Goal: Use online tool/utility: Utilize a website feature to perform a specific function

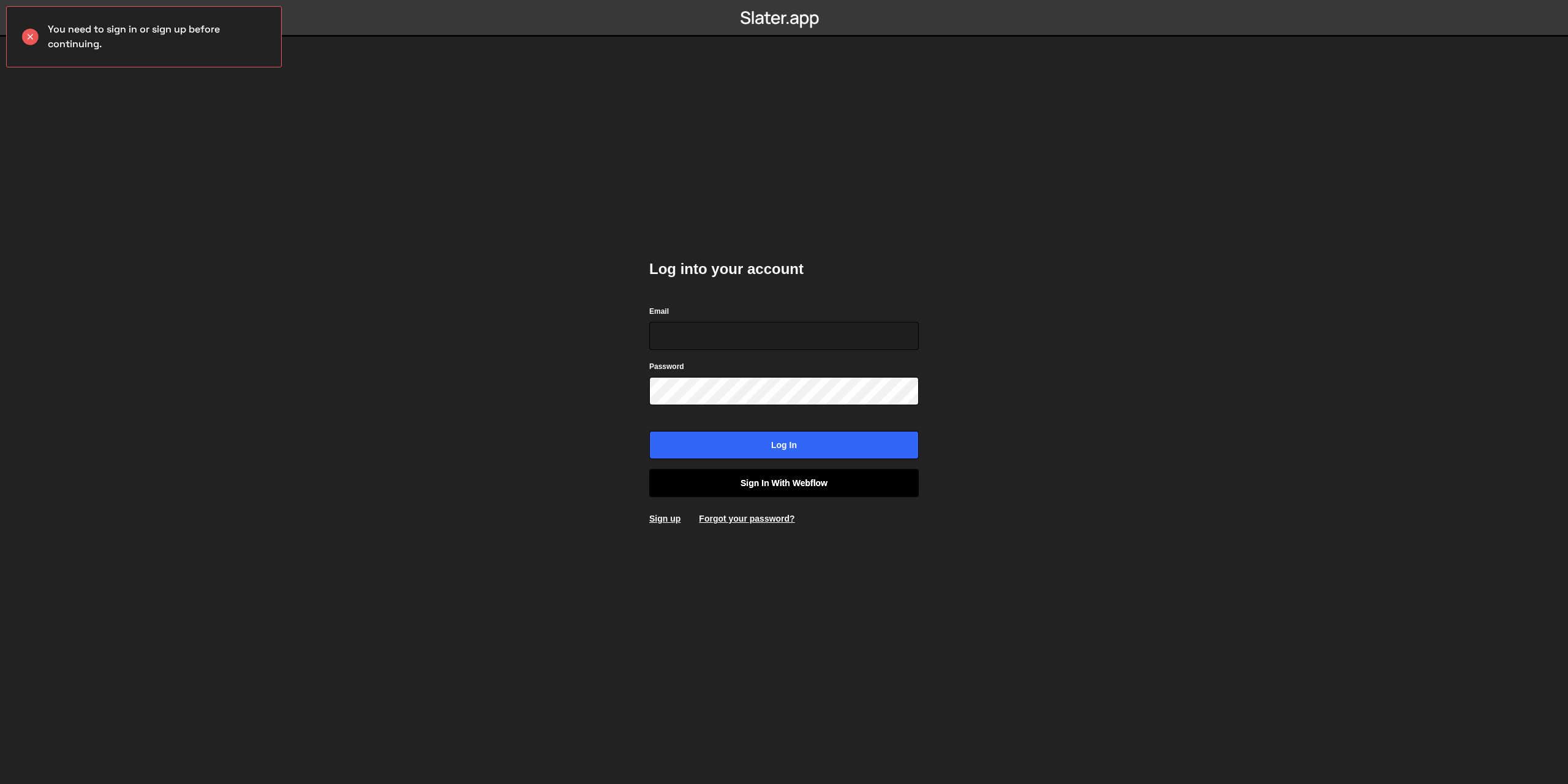
click at [792, 481] on link "Sign in with Webflow" at bounding box center [784, 483] width 270 height 28
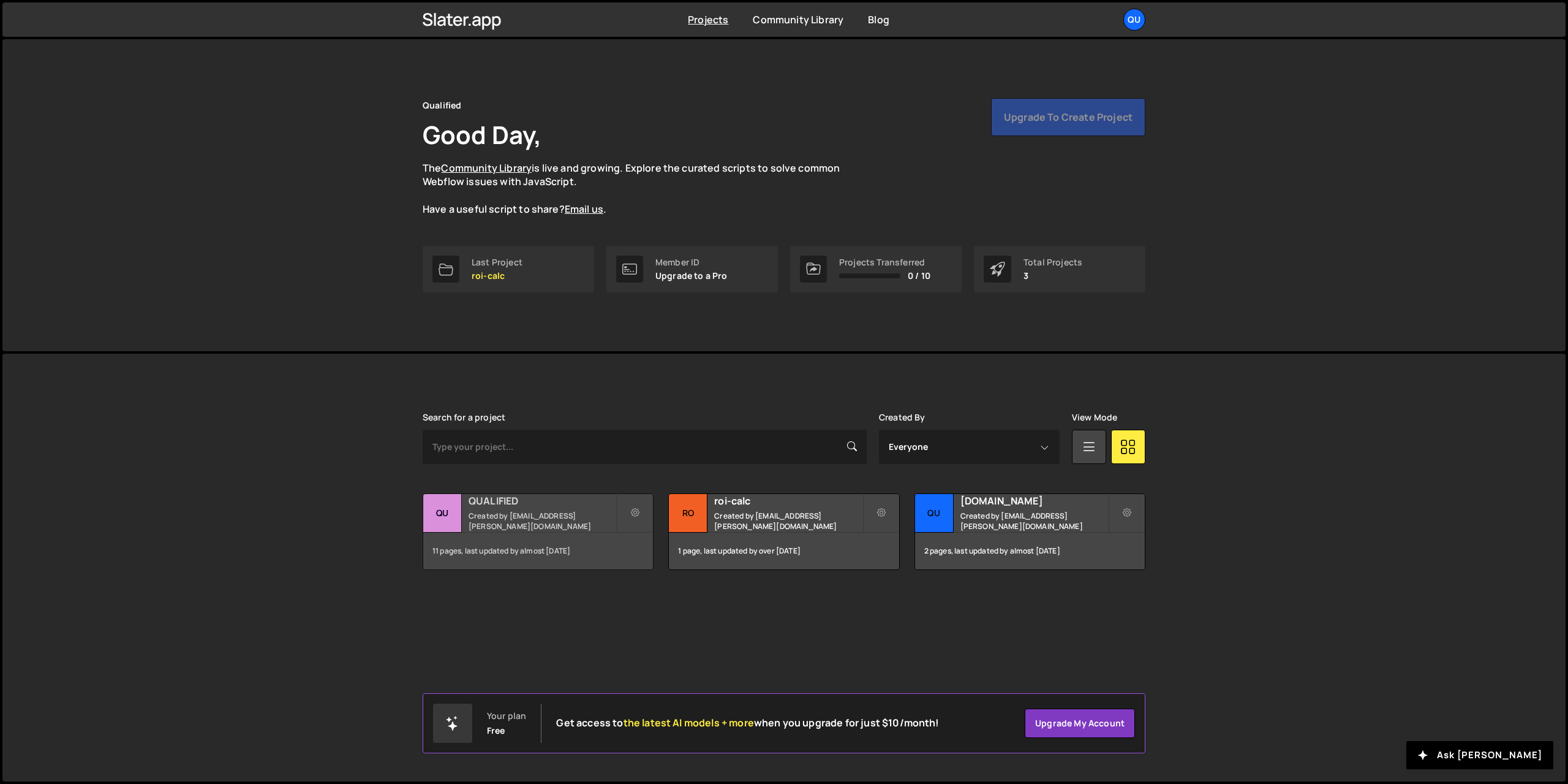
click at [492, 506] on h2 "QUALIFIED" at bounding box center [542, 501] width 148 height 14
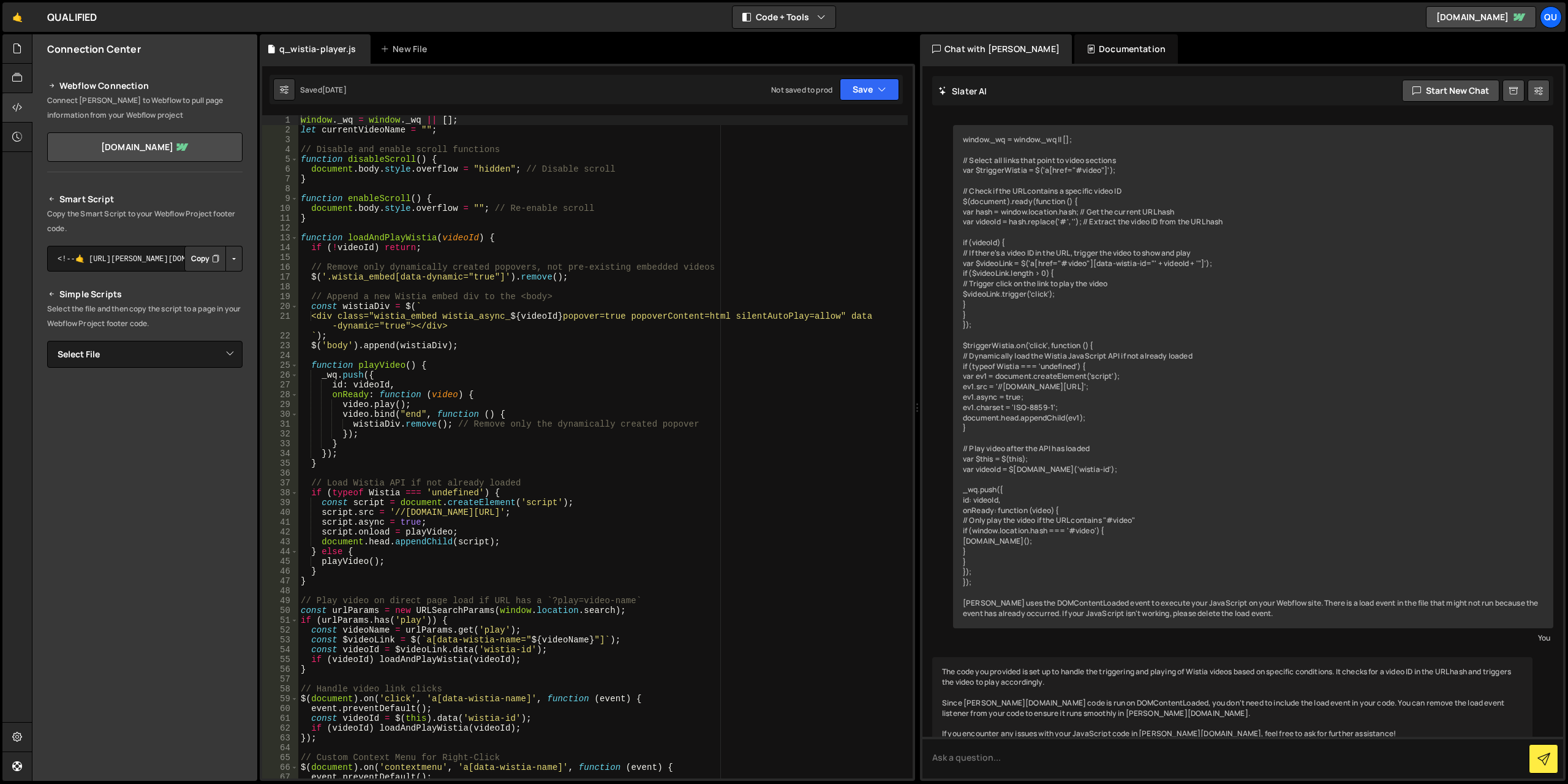
scroll to position [7108, 0]
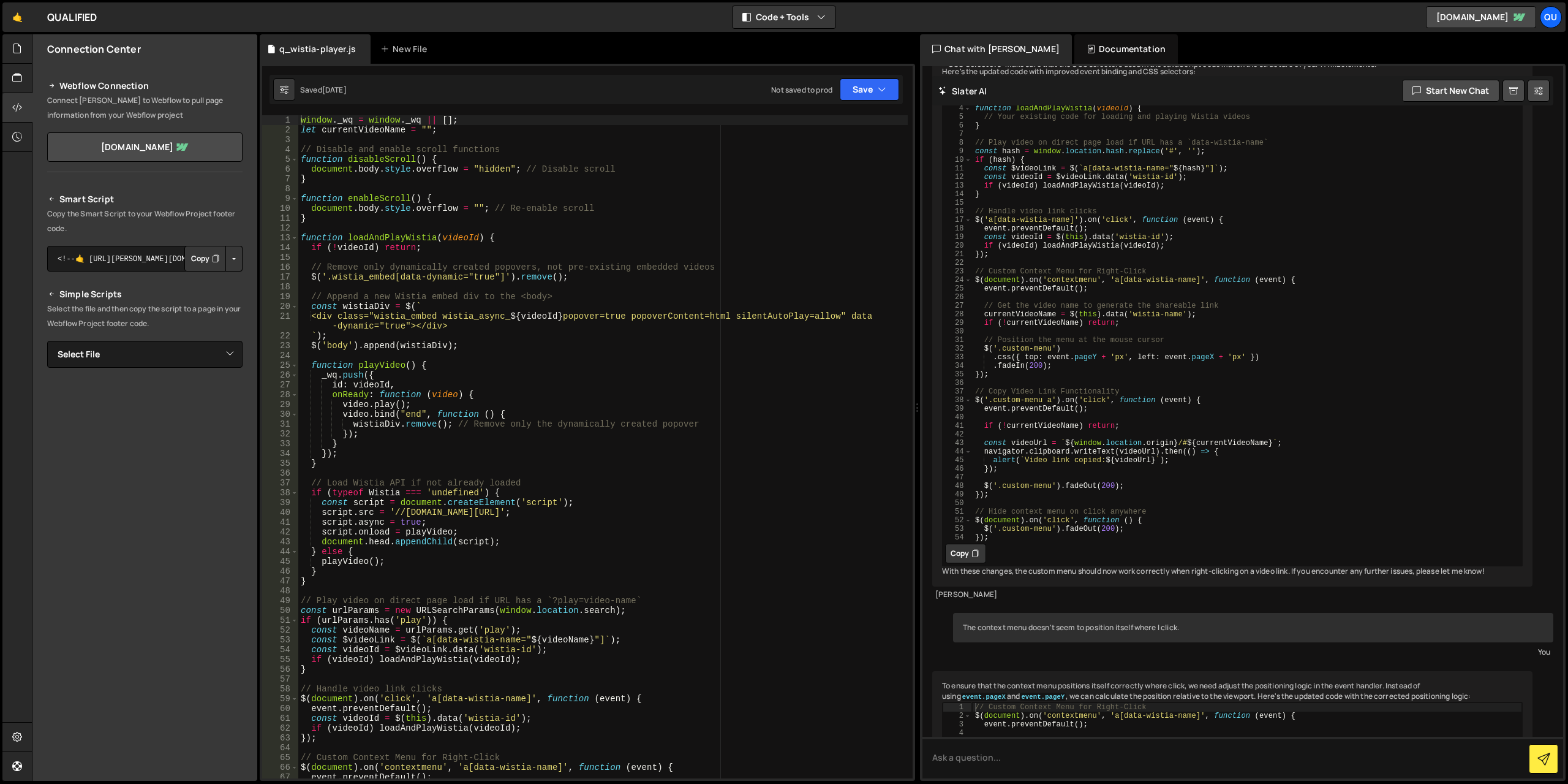
click at [525, 375] on div "window . _wq = window . _wq || [ ] ; let currentVideoName = "" ; // Disable and…" at bounding box center [603, 456] width 609 height 683
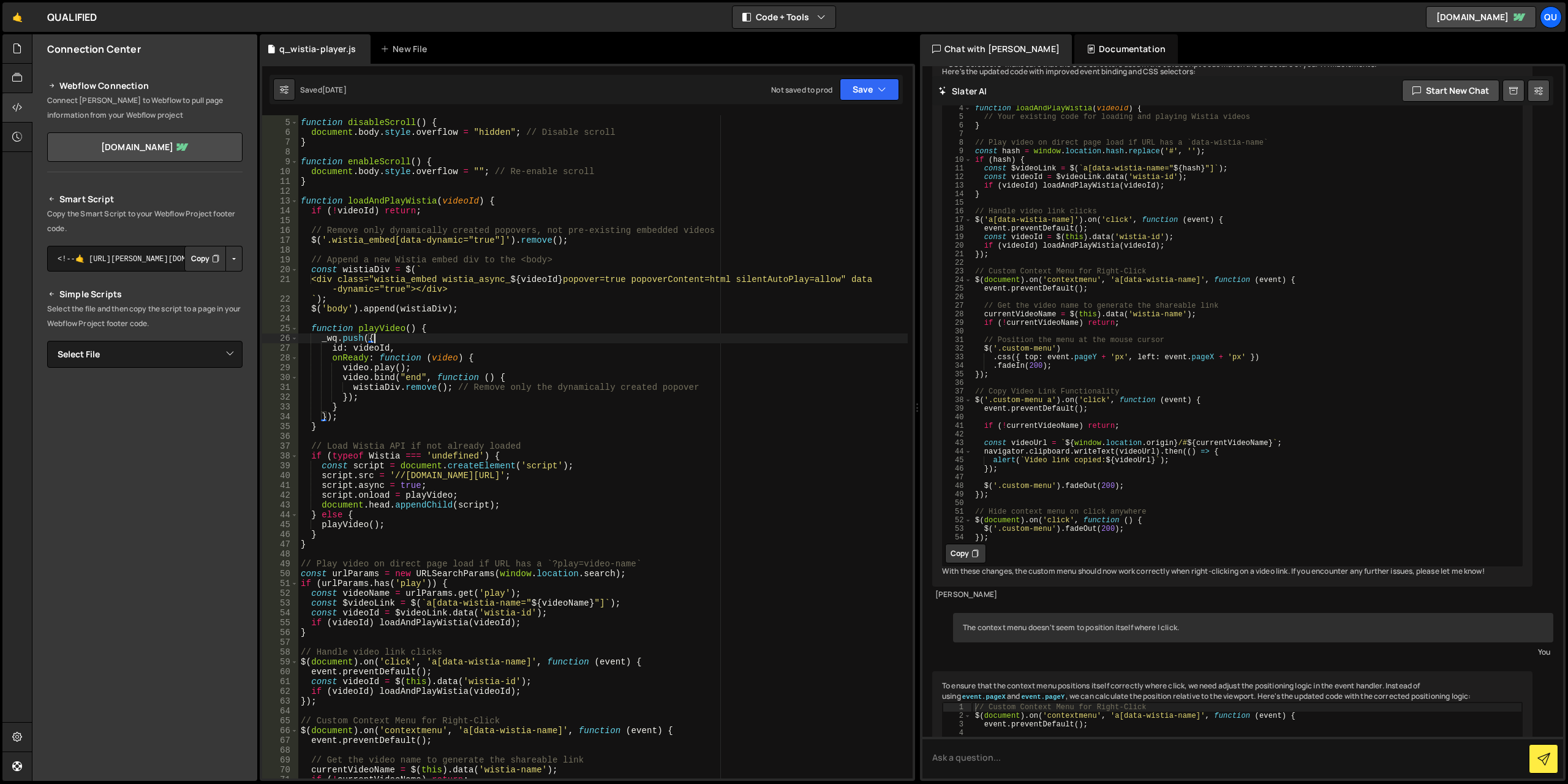
scroll to position [37, 0]
click at [635, 480] on div "// Disable and enable scroll functions function disableScroll ( ) { document . …" at bounding box center [603, 449] width 609 height 683
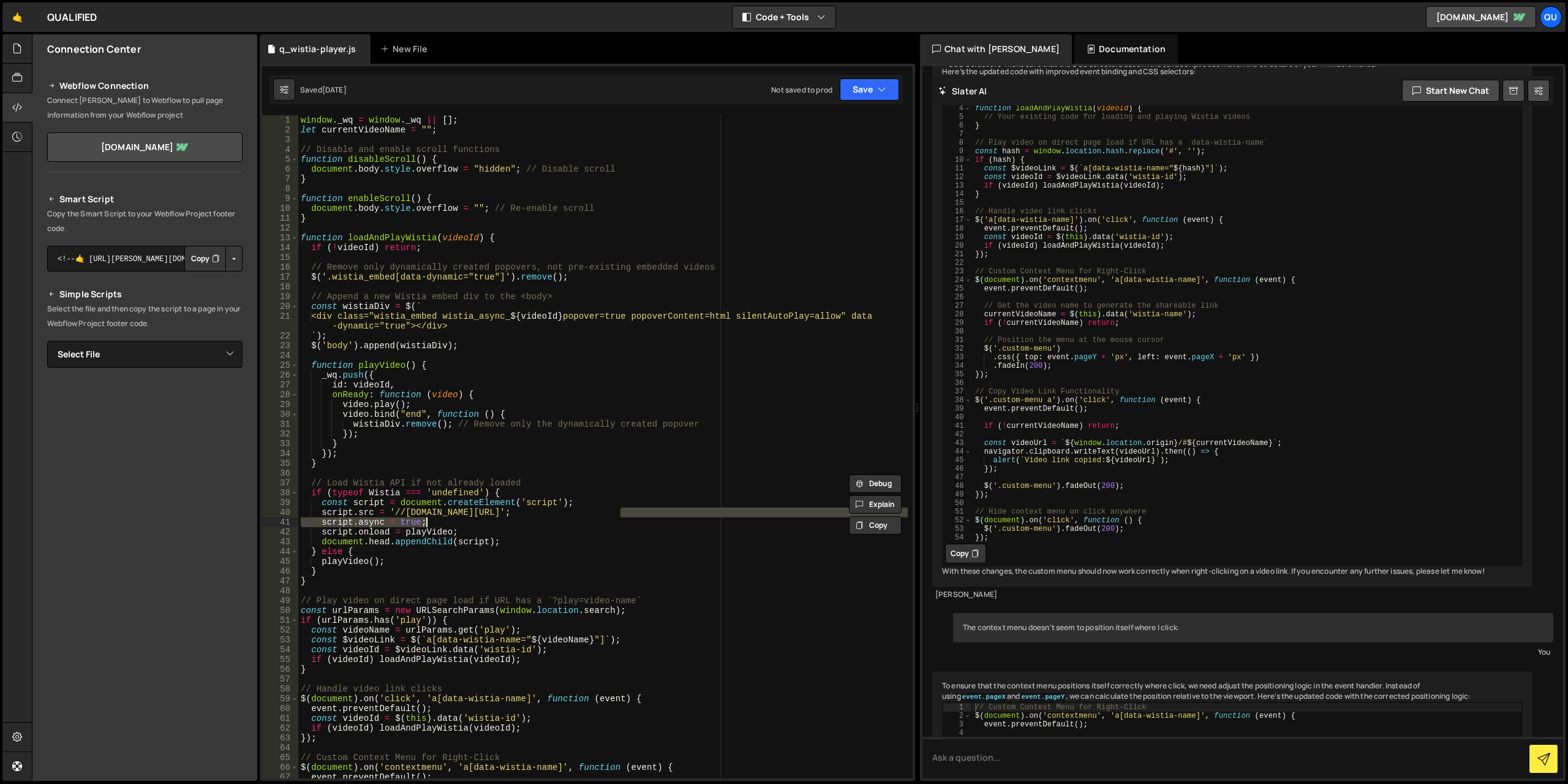
scroll to position [0, 0]
click at [640, 448] on div "window . _wq = window . _wq || [ ] ; let currentVideoName = "" ; // Disable and…" at bounding box center [603, 456] width 609 height 683
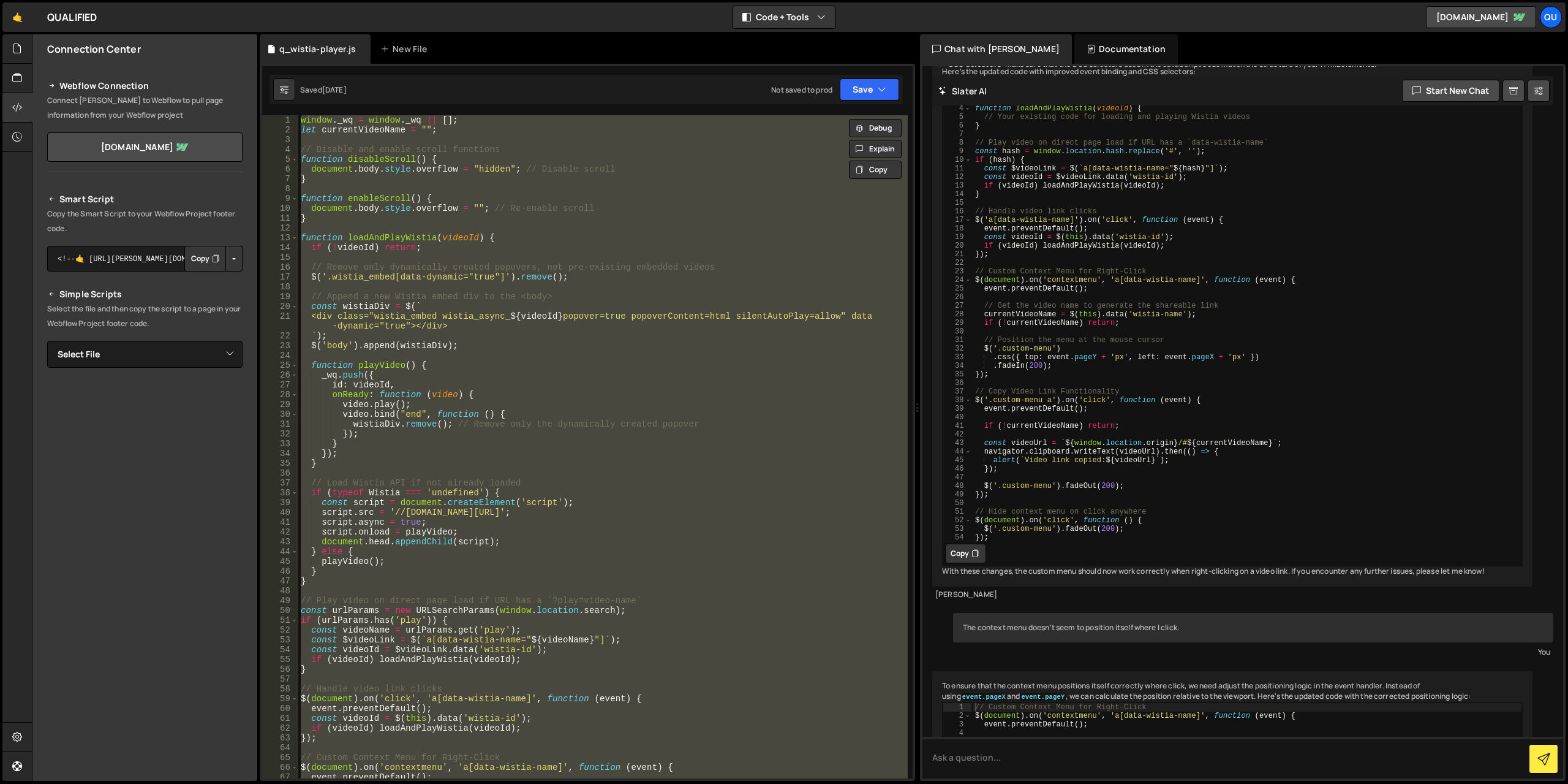
click at [640, 451] on div "window . _wq = window . _wq || [ ] ; let currentVideoName = "" ; // Disable and…" at bounding box center [603, 447] width 609 height 663
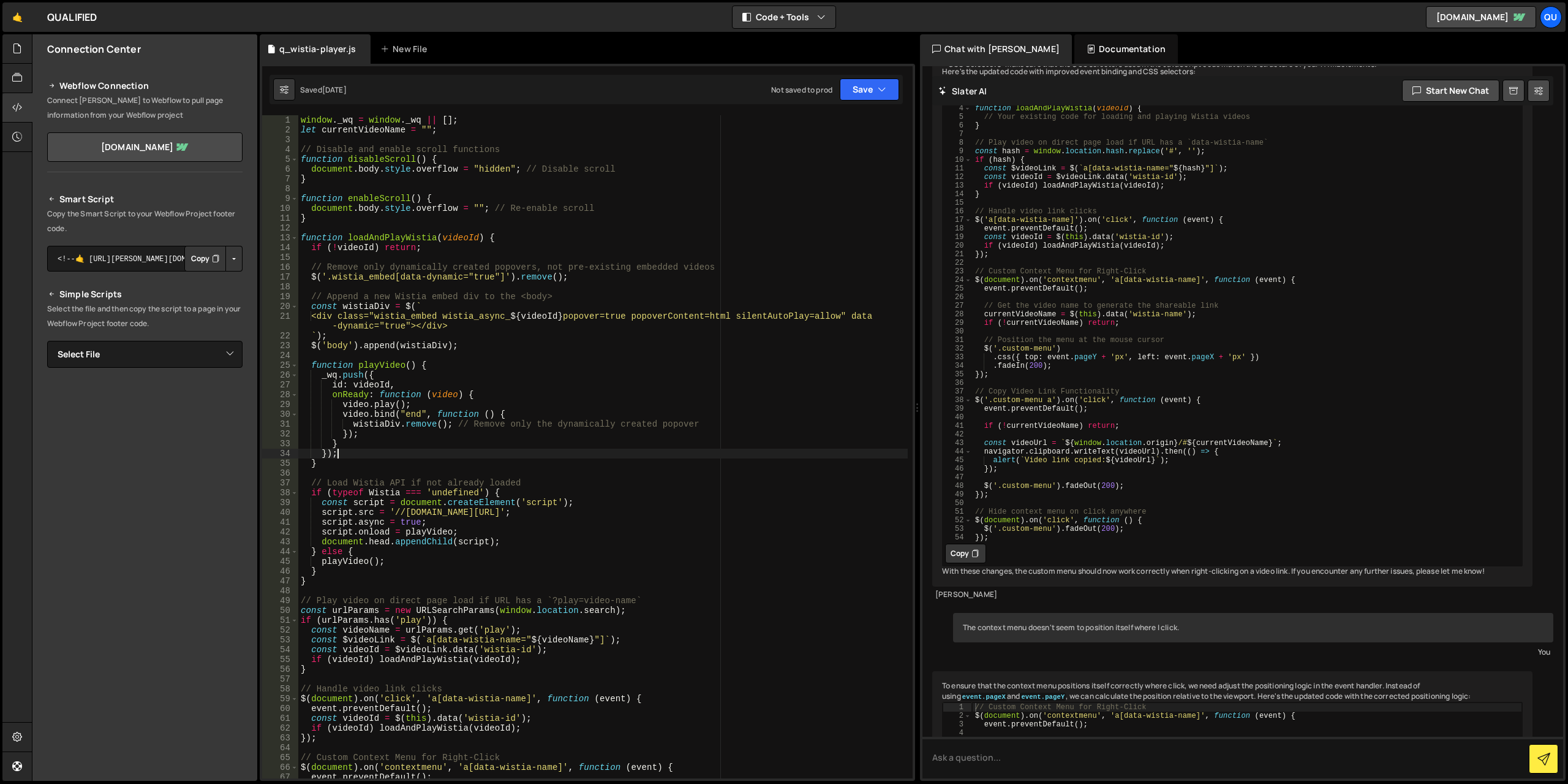
click at [544, 200] on div "window . _wq = window . _wq || [ ] ; let currentVideoName = "" ; // Disable and…" at bounding box center [603, 456] width 609 height 683
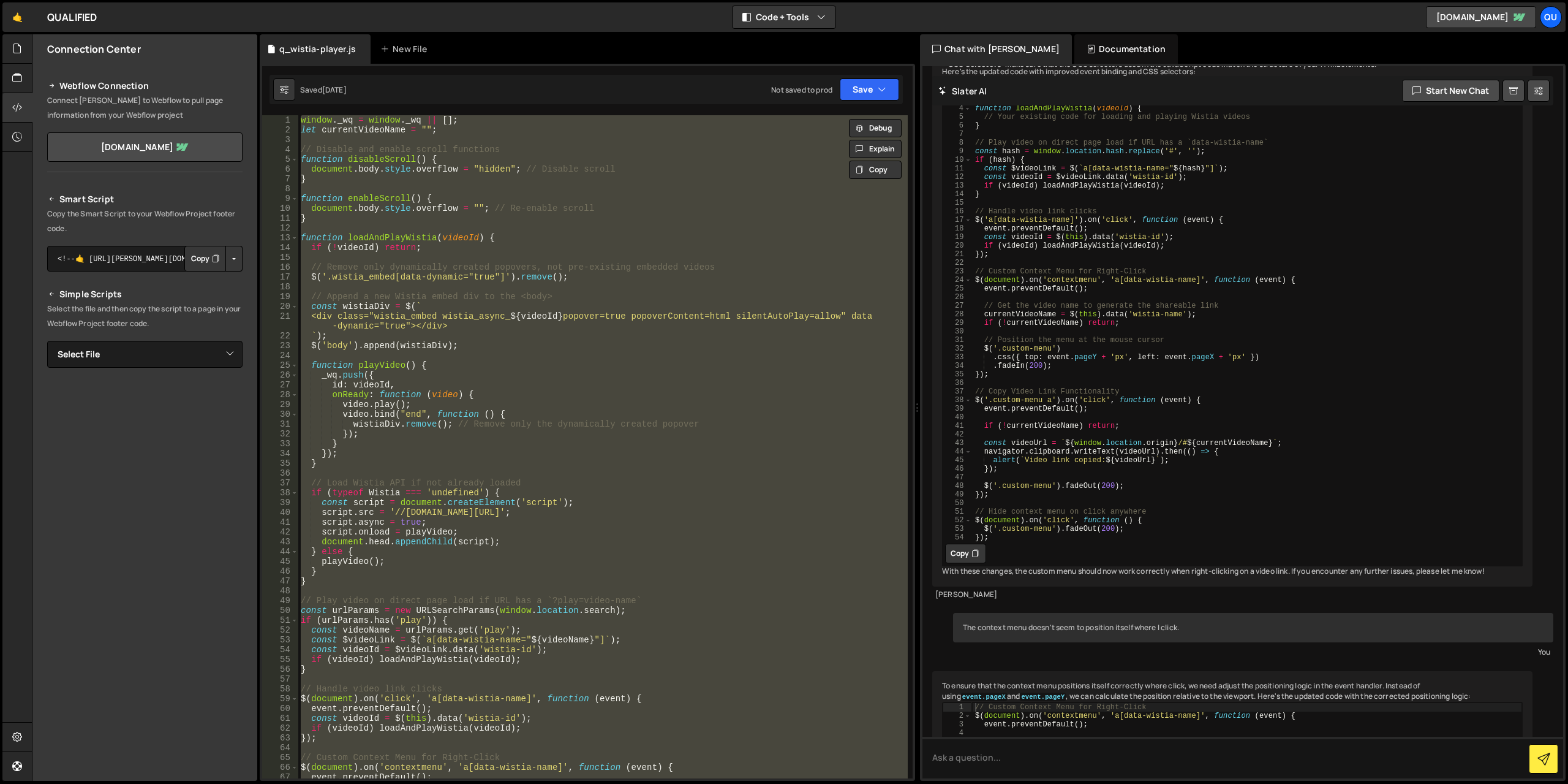
click at [544, 200] on div "window . _wq = window . _wq || [ ] ; let currentVideoName = "" ; // Disable and…" at bounding box center [603, 447] width 609 height 663
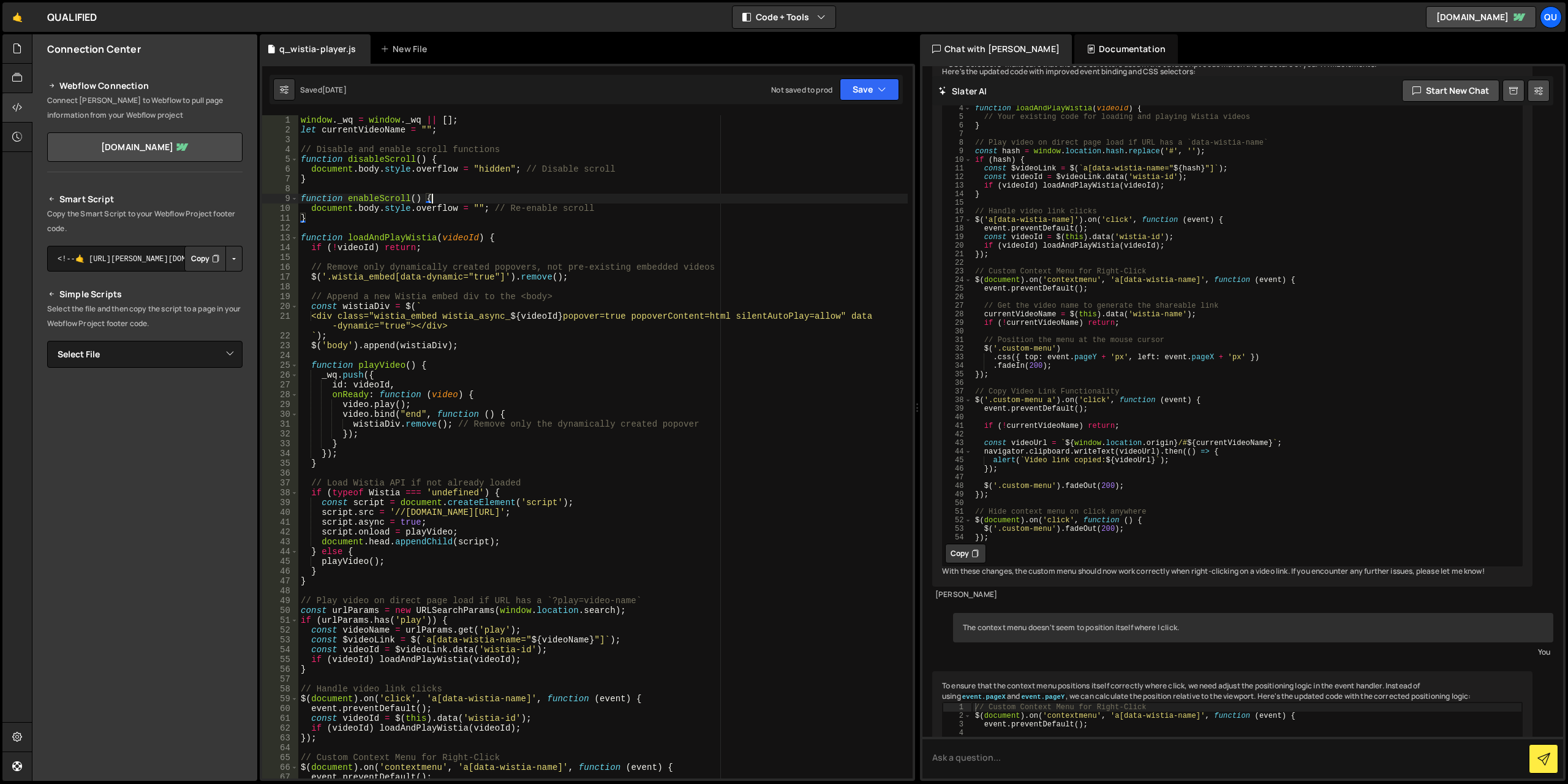
click at [544, 200] on div "window . _wq = window . _wq || [ ] ; let currentVideoName = "" ; // Disable and…" at bounding box center [603, 456] width 609 height 683
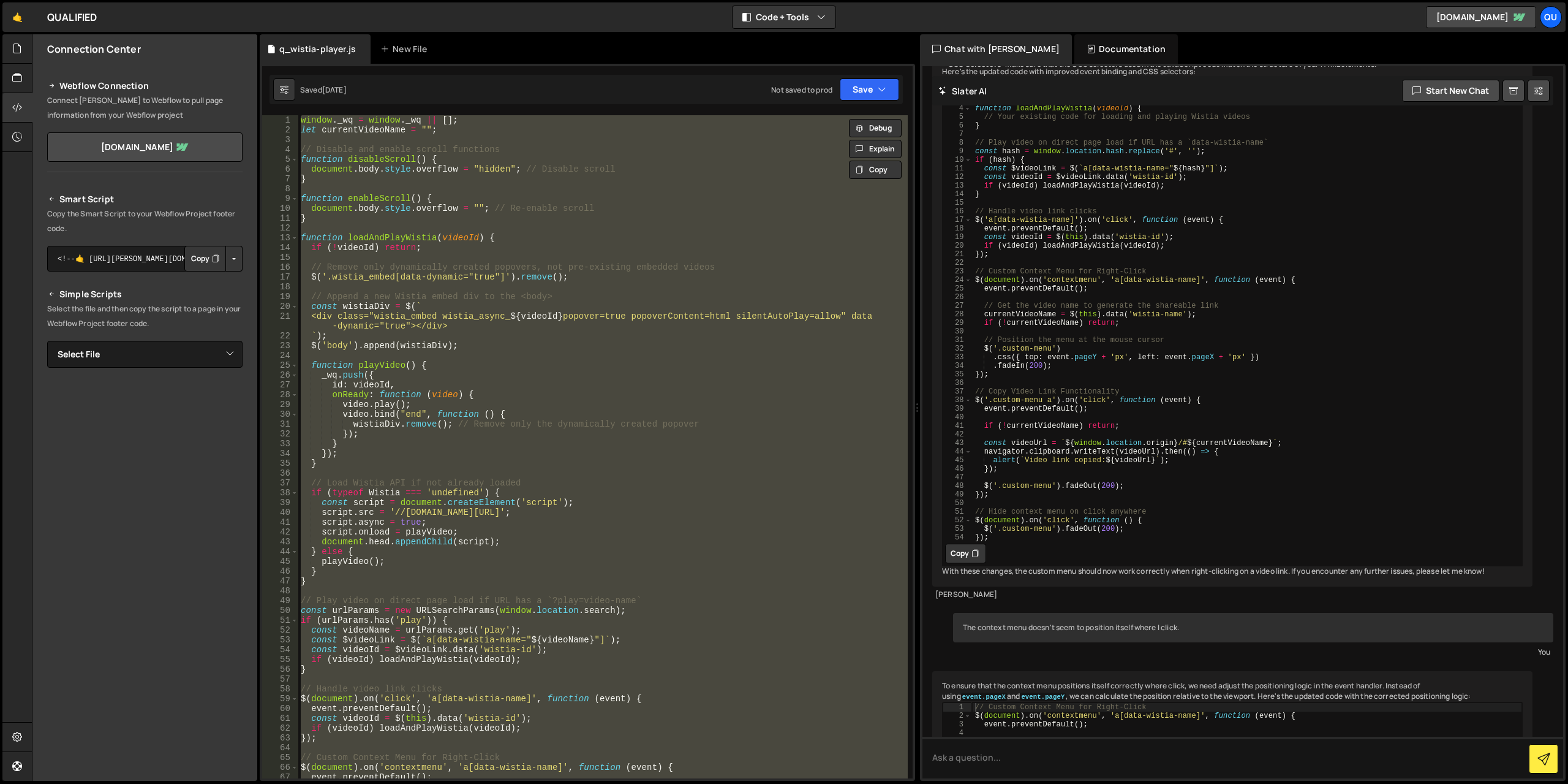
click at [544, 200] on div "window . _wq = window . _wq || [ ] ; let currentVideoName = "" ; // Disable and…" at bounding box center [603, 447] width 609 height 663
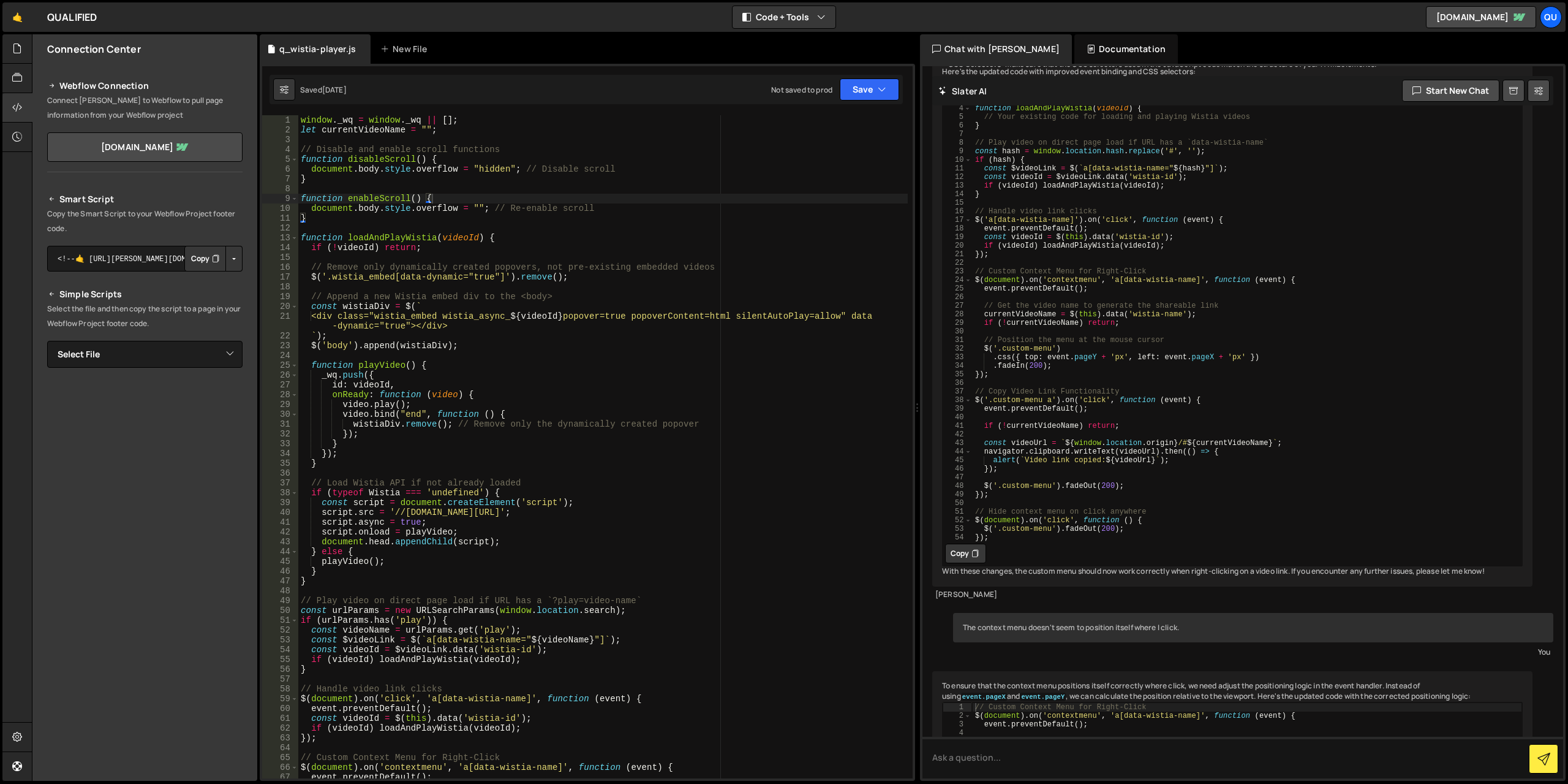
click at [197, 260] on button "Copy" at bounding box center [205, 258] width 41 height 26
type textarea "function playVideo() {"
click at [736, 361] on div "window . _wq = window . _wq || [ ] ; let currentVideoName = "" ; // Disable and…" at bounding box center [603, 456] width 609 height 683
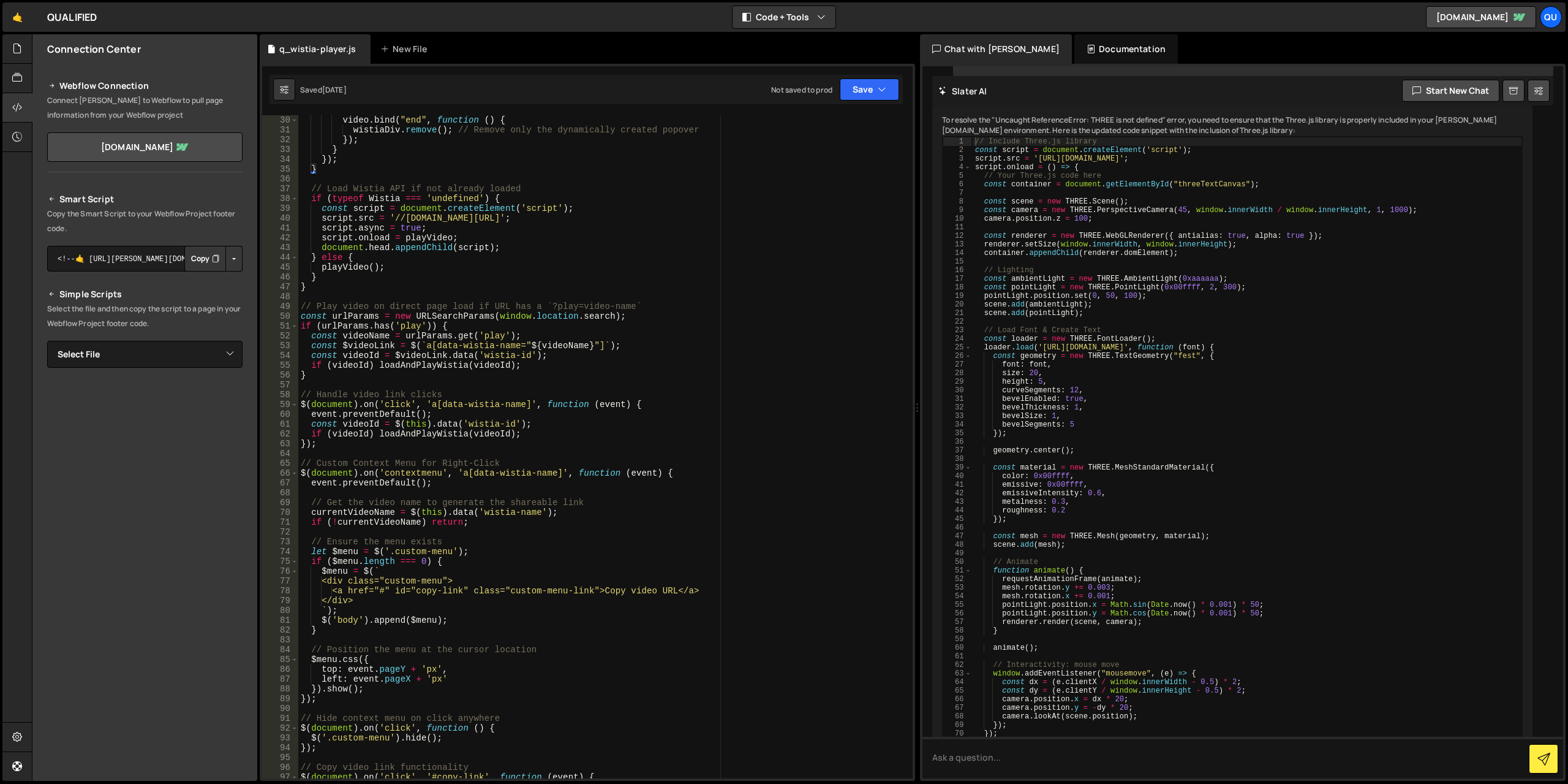
scroll to position [294, 0]
click at [207, 343] on select "Select File 3 Strategies.js building-sales-team.js global.js.js index.js pipeli…" at bounding box center [145, 354] width 195 height 27
select select "34841"
click at [47, 340] on select "Select File 3 Strategies.js building-sales-team.js global.js.js index.js pipeli…" at bounding box center [145, 354] width 195 height 27
click at [193, 401] on button "Copy" at bounding box center [205, 396] width 41 height 26
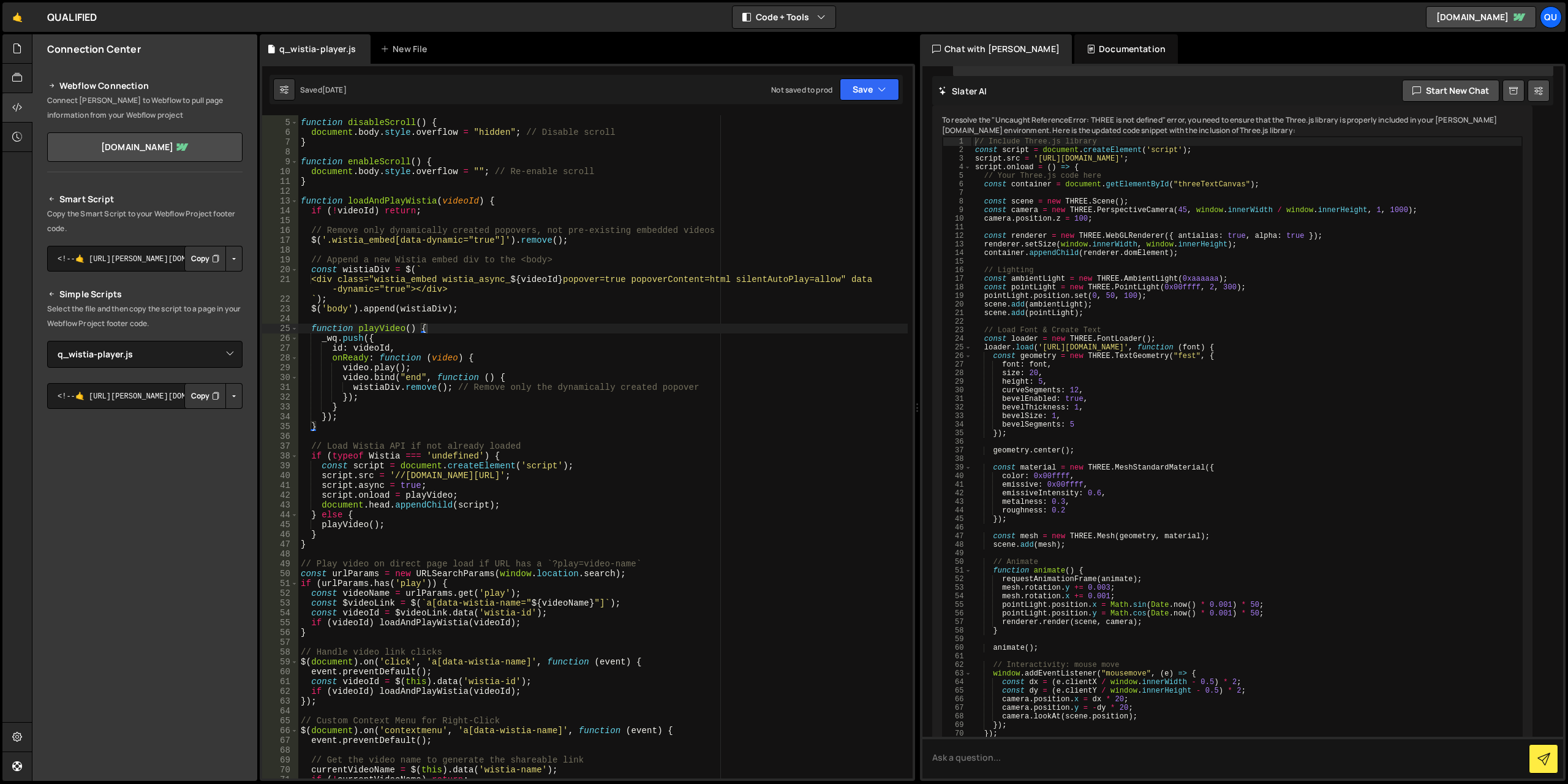
scroll to position [0, 0]
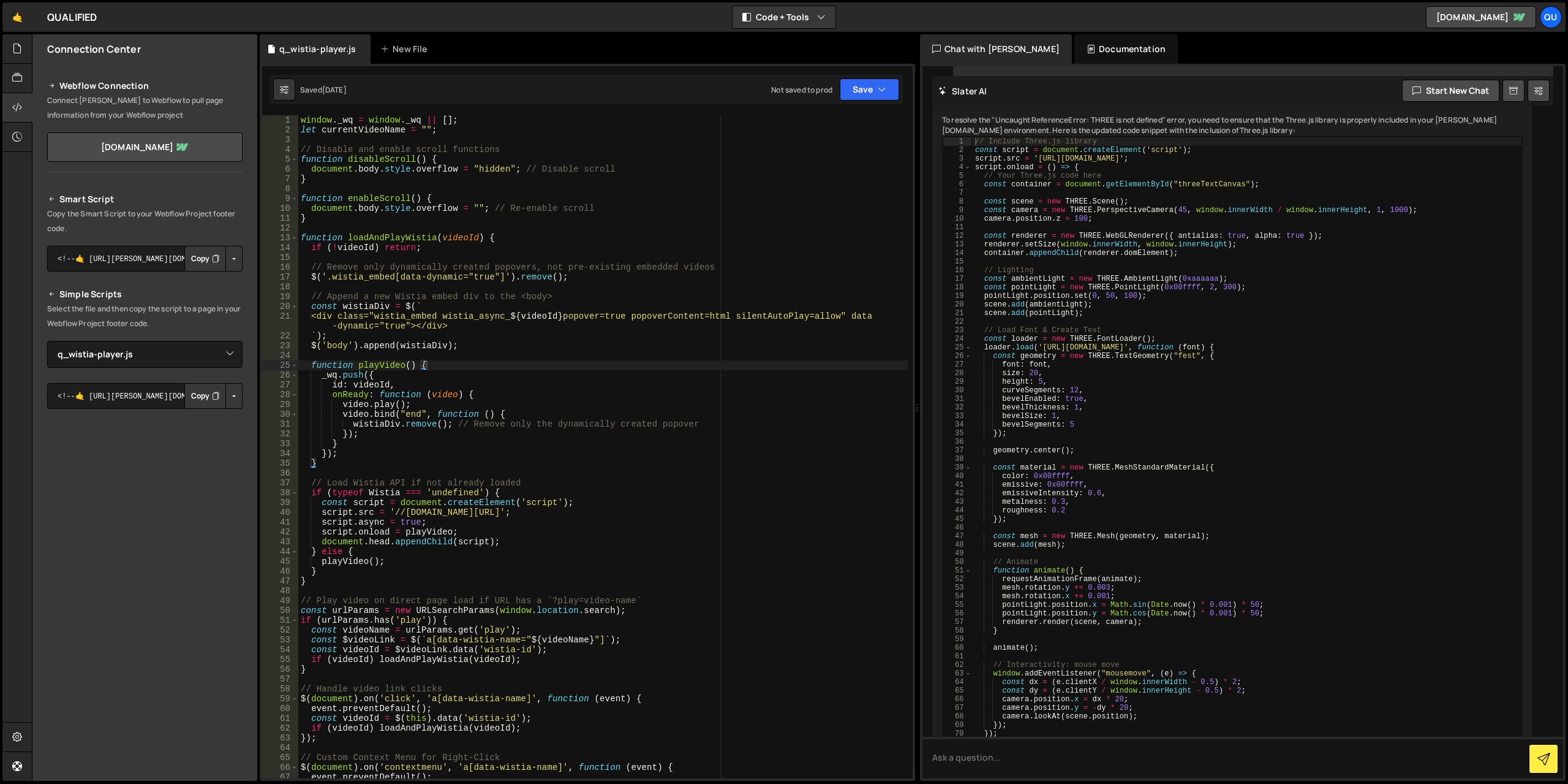
type textarea "function enableScroll() {"
click at [582, 201] on div "window . _wq = window . _wq || [ ] ; let currentVideoName = "" ; // Disable and…" at bounding box center [603, 456] width 609 height 683
click at [279, 93] on button at bounding box center [284, 90] width 22 height 22
select select "editor"
select select "ace/theme/monokai"
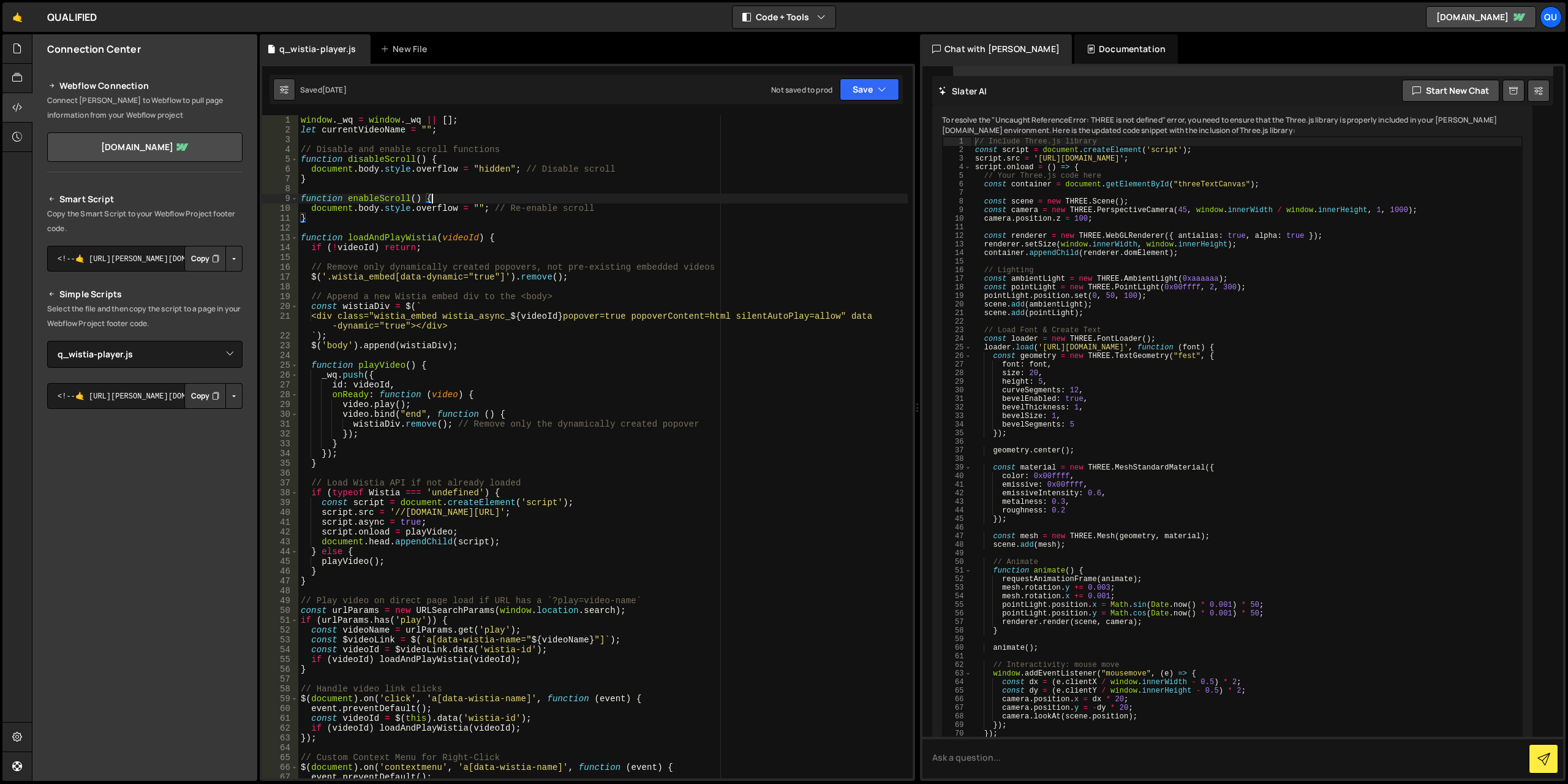
type input "14"
checkbox input "true"
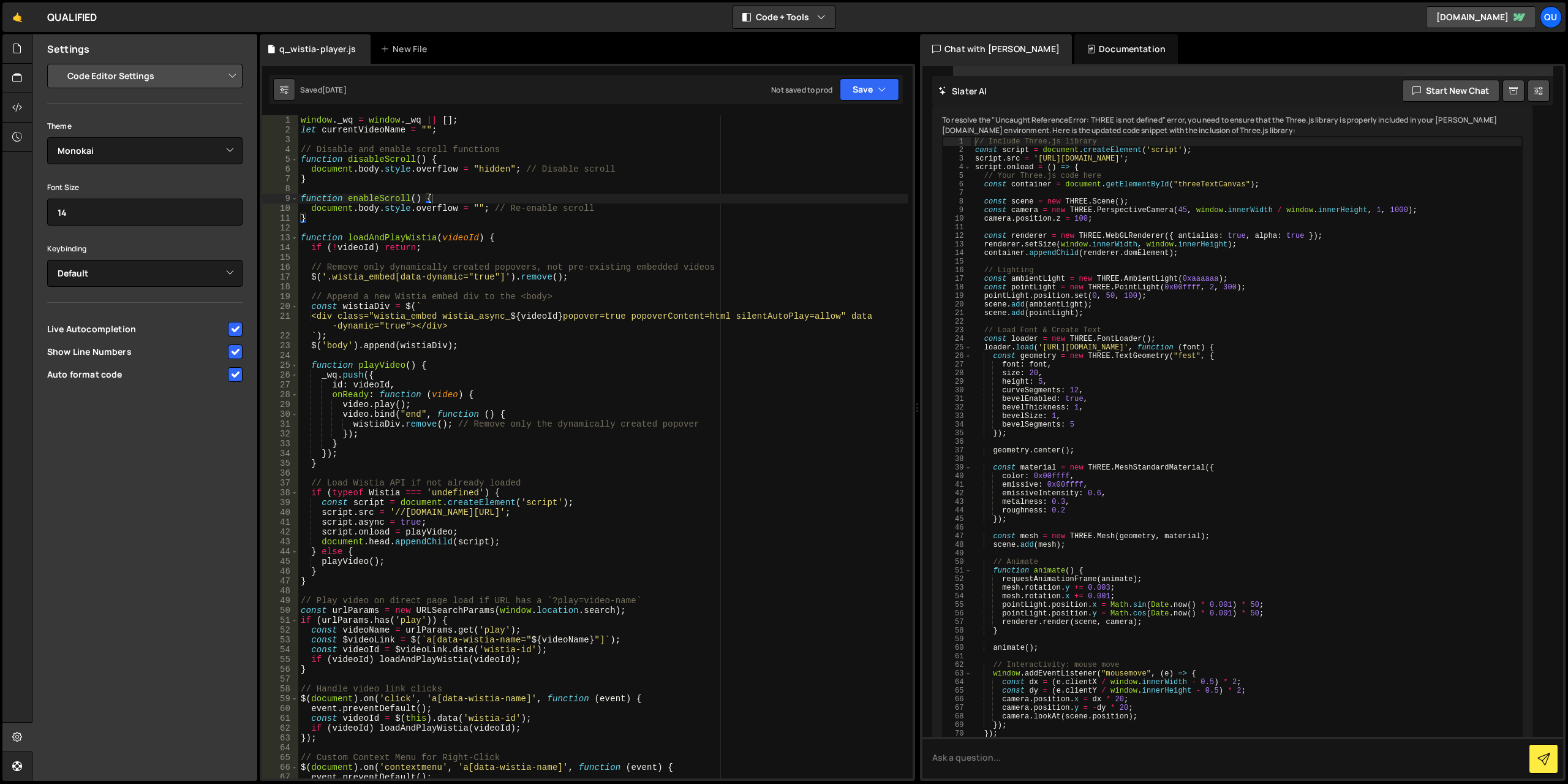
click at [279, 93] on button at bounding box center [284, 90] width 22 height 22
click at [519, 163] on div "window . _wq = window . _wq || [ ] ; let currentVideoName = "" ; // Disable and…" at bounding box center [603, 456] width 609 height 683
click at [883, 89] on icon "button" at bounding box center [882, 90] width 9 height 12
click at [626, 163] on div "window . _wq = window . _wq || [ ] ; let currentVideoName = "" ; // Disable and…" at bounding box center [603, 456] width 609 height 683
click at [512, 165] on div "window . _wq = window . _wq || [ ] ; let currentVideoName = "" ; // Disable and…" at bounding box center [603, 456] width 609 height 683
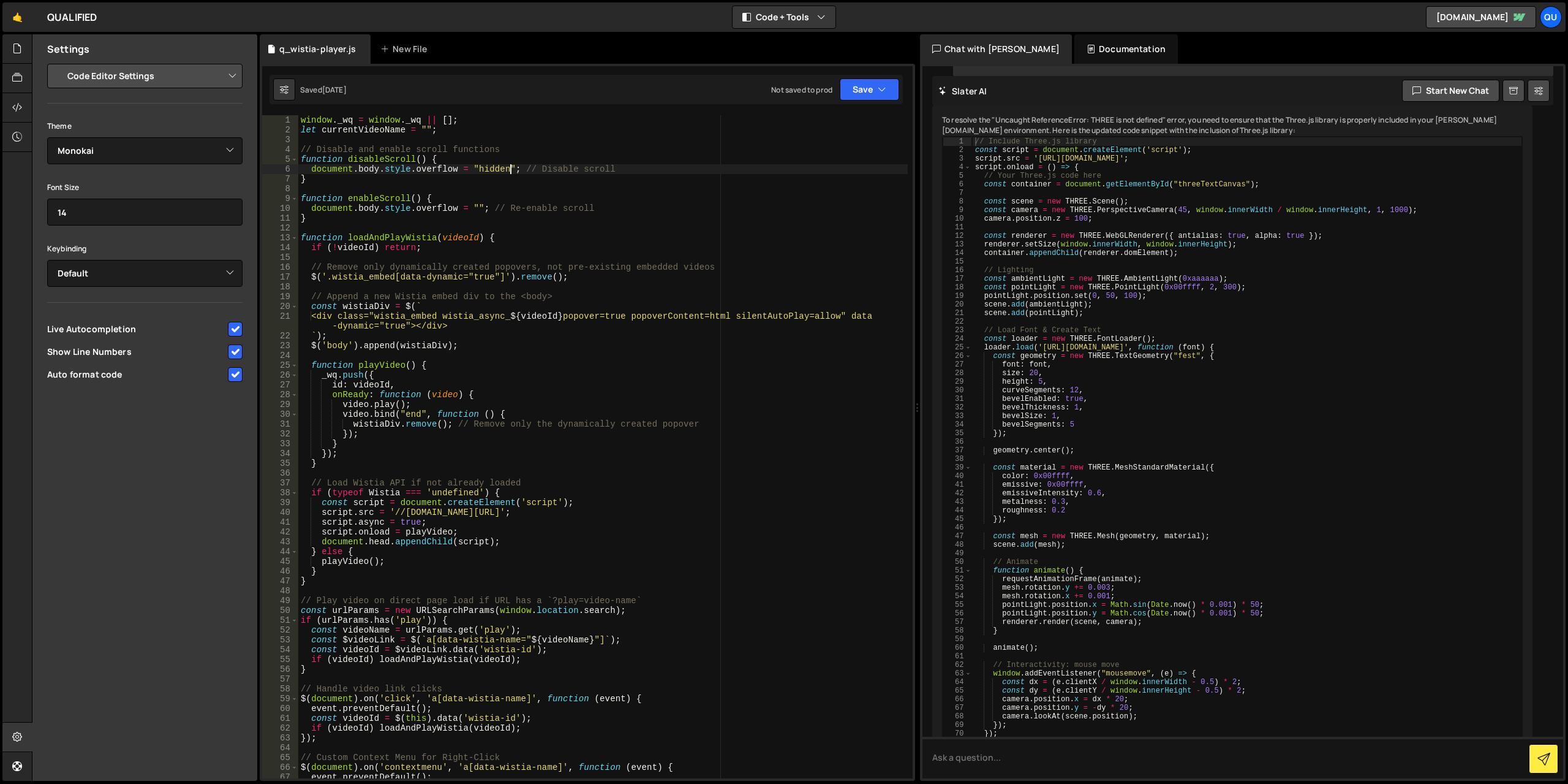
click at [512, 165] on div "window . _wq = window . _wq || [ ] ; let currentVideoName = "" ; // Disable and…" at bounding box center [603, 456] width 609 height 683
click at [523, 160] on div "window . _wq = window . _wq || [ ] ; let currentVideoName = "" ; // Disable and…" at bounding box center [603, 456] width 609 height 683
click at [96, 75] on select "Project Settings Code Editor Settings Chat Settings" at bounding box center [147, 76] width 180 height 27
type textarea "document.body.style.overflow = "hidden"; // Disable scroll"
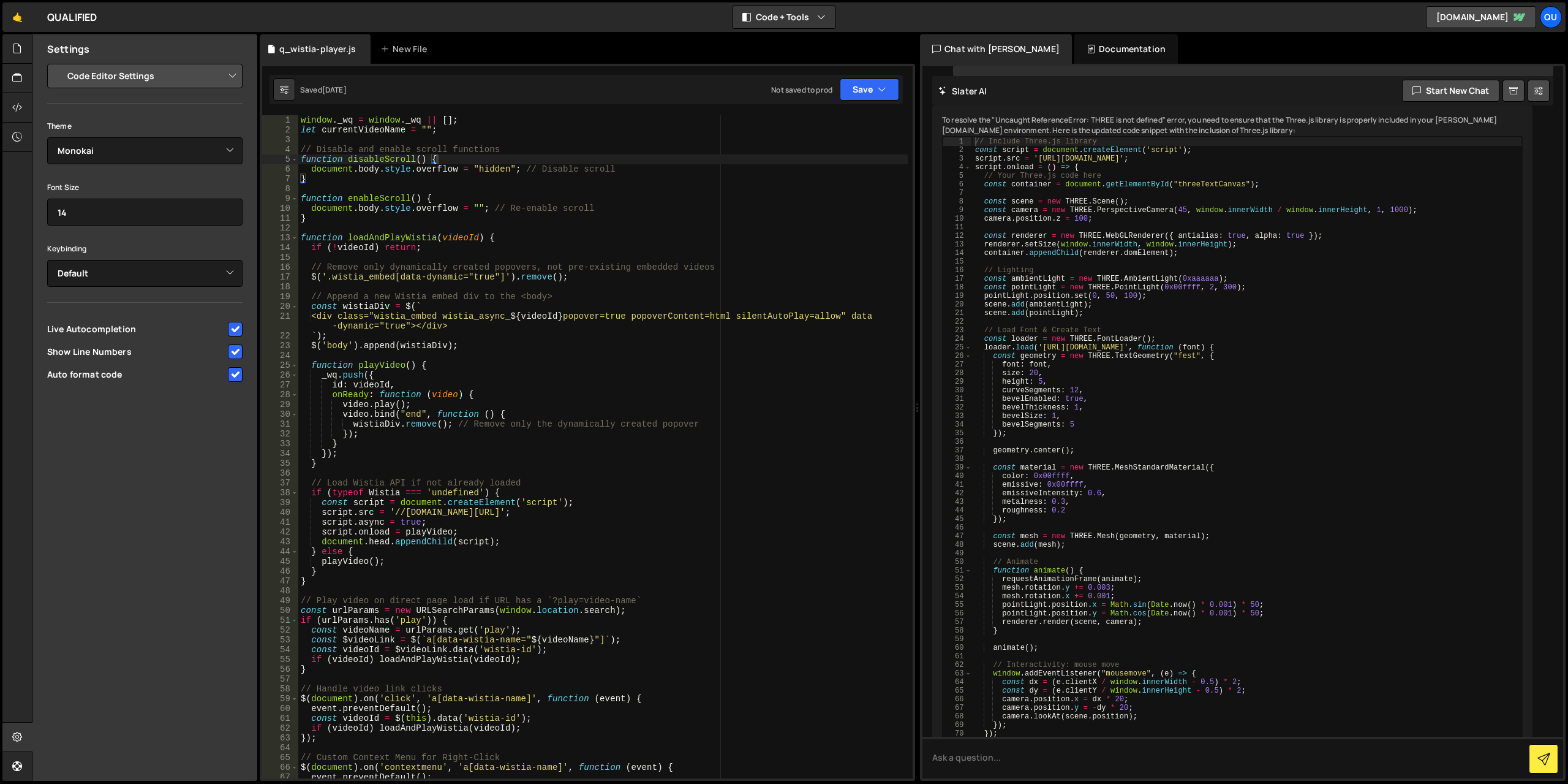
drag, startPoint x: 532, startPoint y: 166, endPoint x: 522, endPoint y: 167, distance: 10.0
click at [532, 166] on div "window . _wq = window . _wq || [ ] ; let currentVideoName = "" ; // Disable and…" at bounding box center [603, 456] width 609 height 683
click at [884, 90] on icon "button" at bounding box center [882, 90] width 9 height 12
click at [790, 28] on div "Code + Tools Code Only Code + Tools Tools Only" at bounding box center [784, 17] width 104 height 23
click at [803, 18] on button "Code + Tools" at bounding box center [784, 17] width 103 height 22
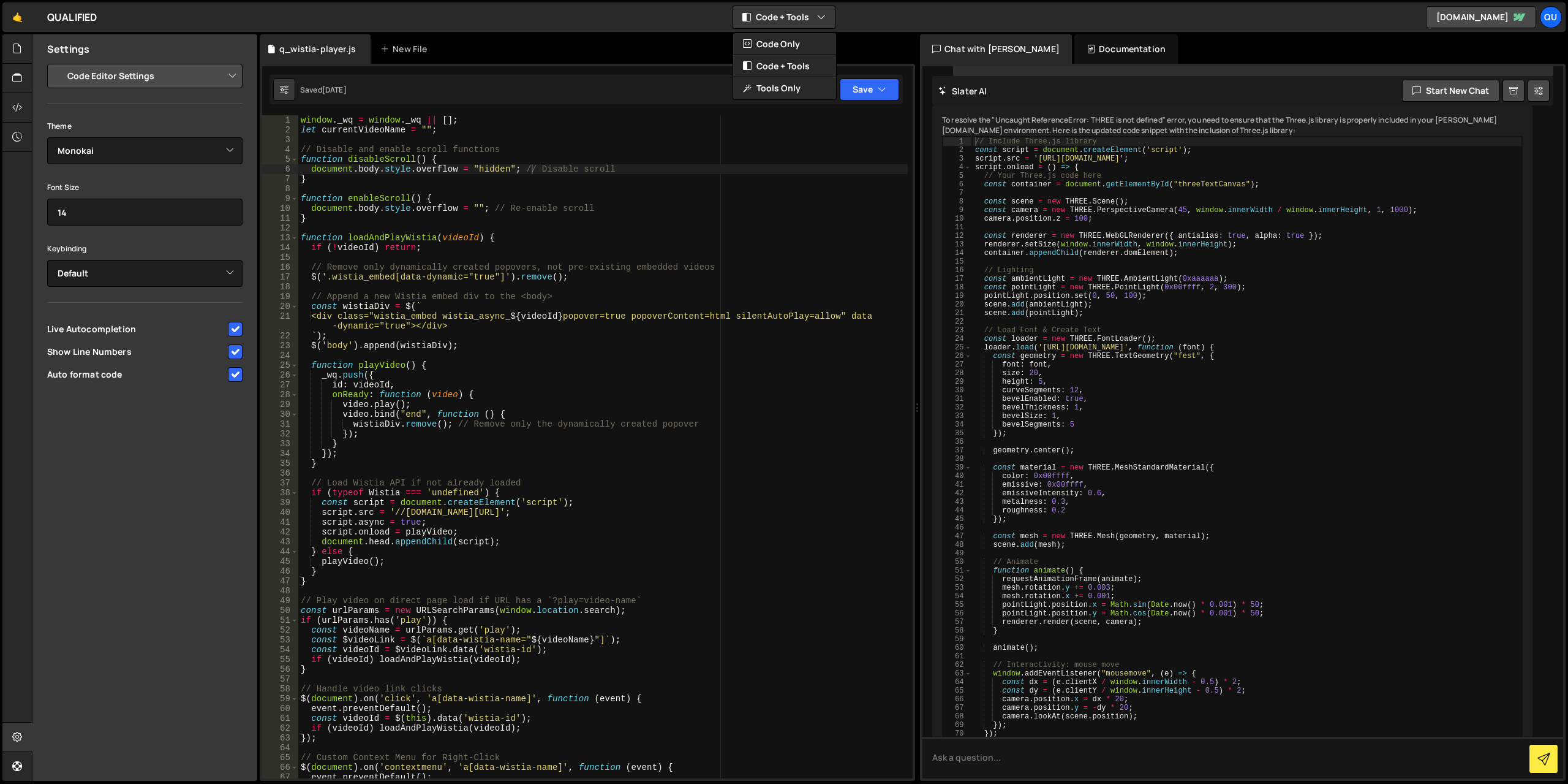
click at [744, 192] on div "window . _wq = window . _wq || [ ] ; let currentVideoName = "" ; // Disable and…" at bounding box center [603, 456] width 609 height 683
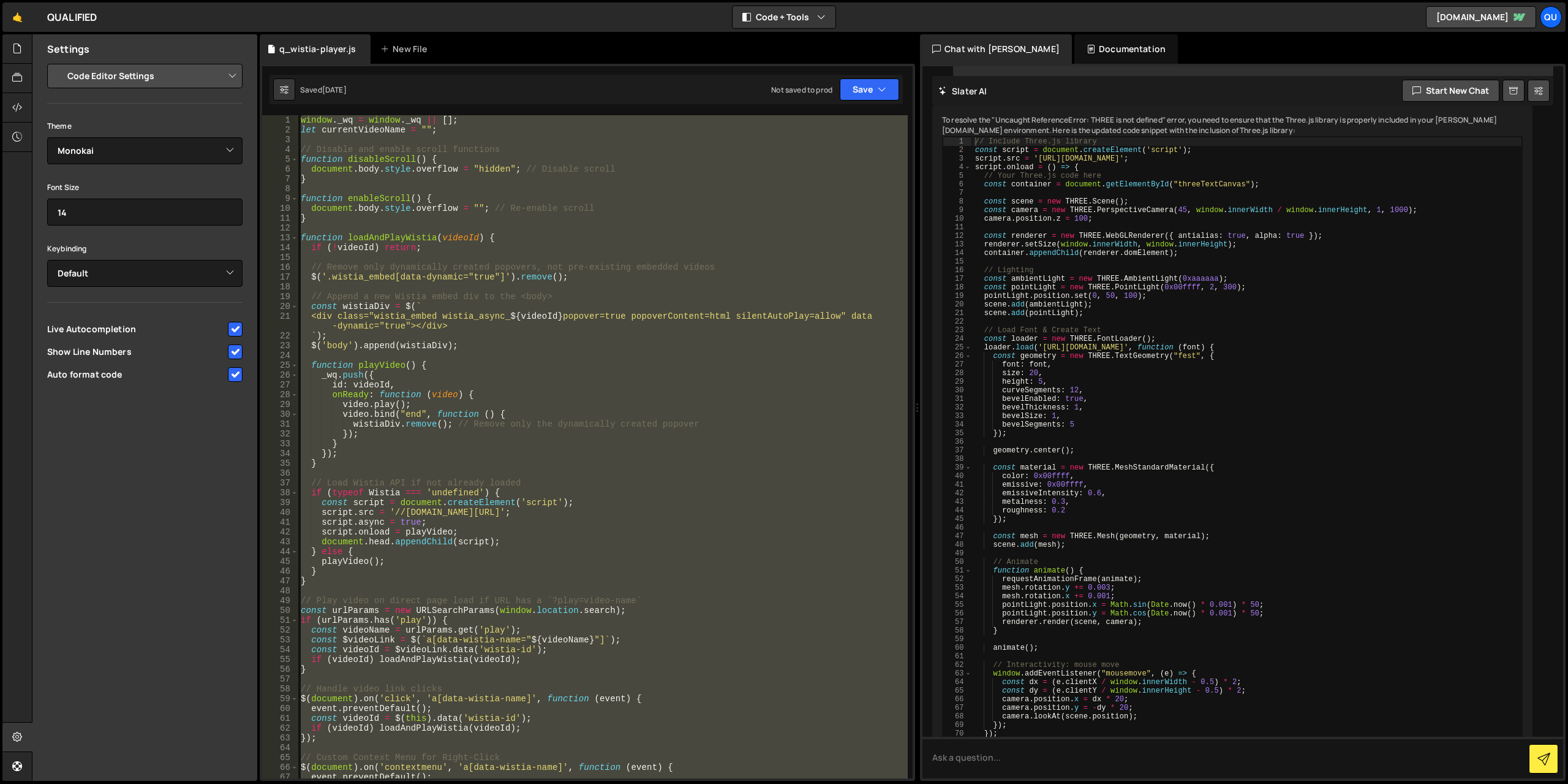
type textarea "});"
click at [744, 192] on div "window . _wq = window . _wq || [ ] ; let currentVideoName = "" ; // Disable and…" at bounding box center [603, 447] width 609 height 663
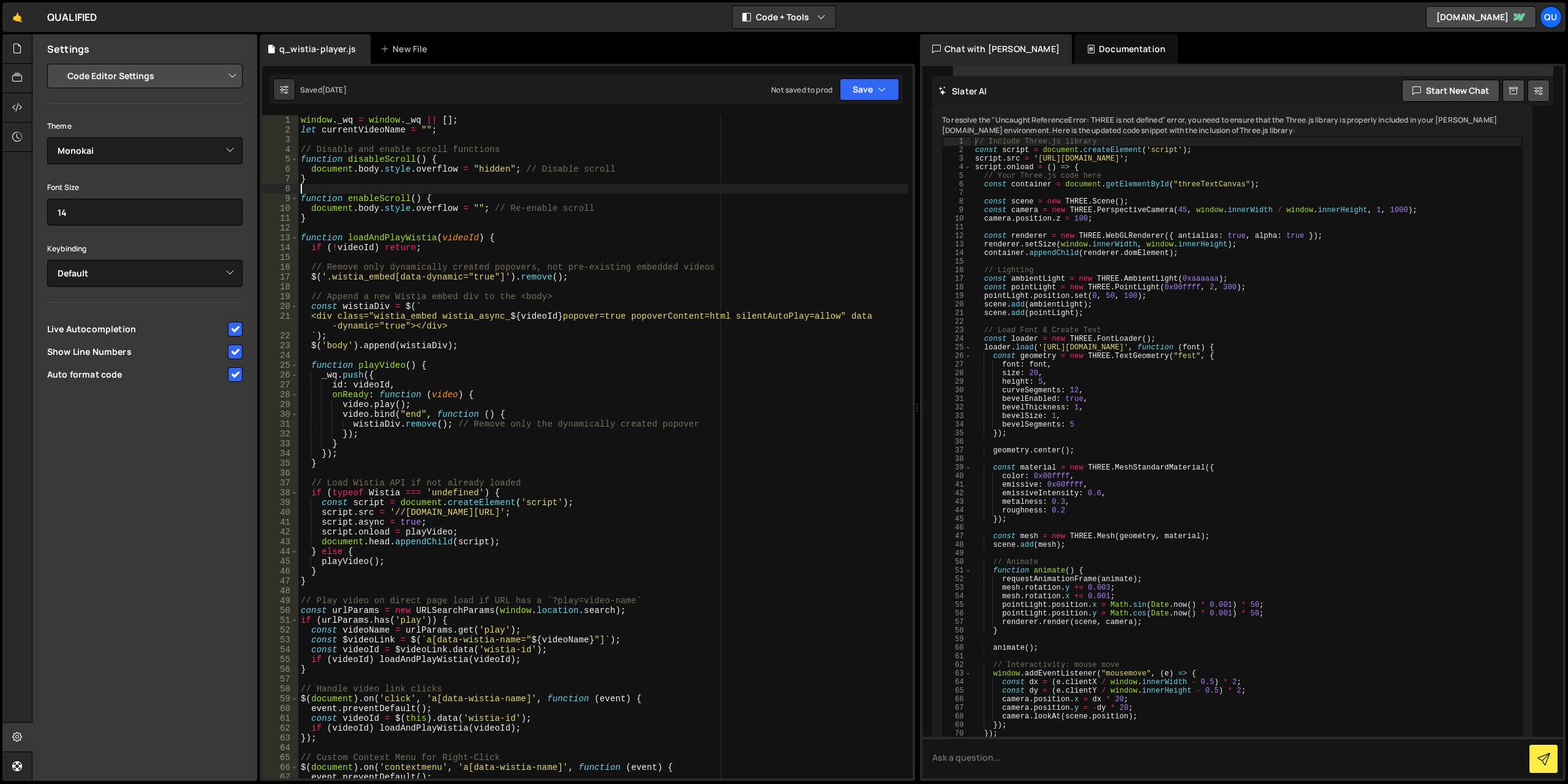
click at [715, 168] on div "window . _wq = window . _wq || [ ] ; let currentVideoName = "" ; // Disable and…" at bounding box center [603, 456] width 609 height 683
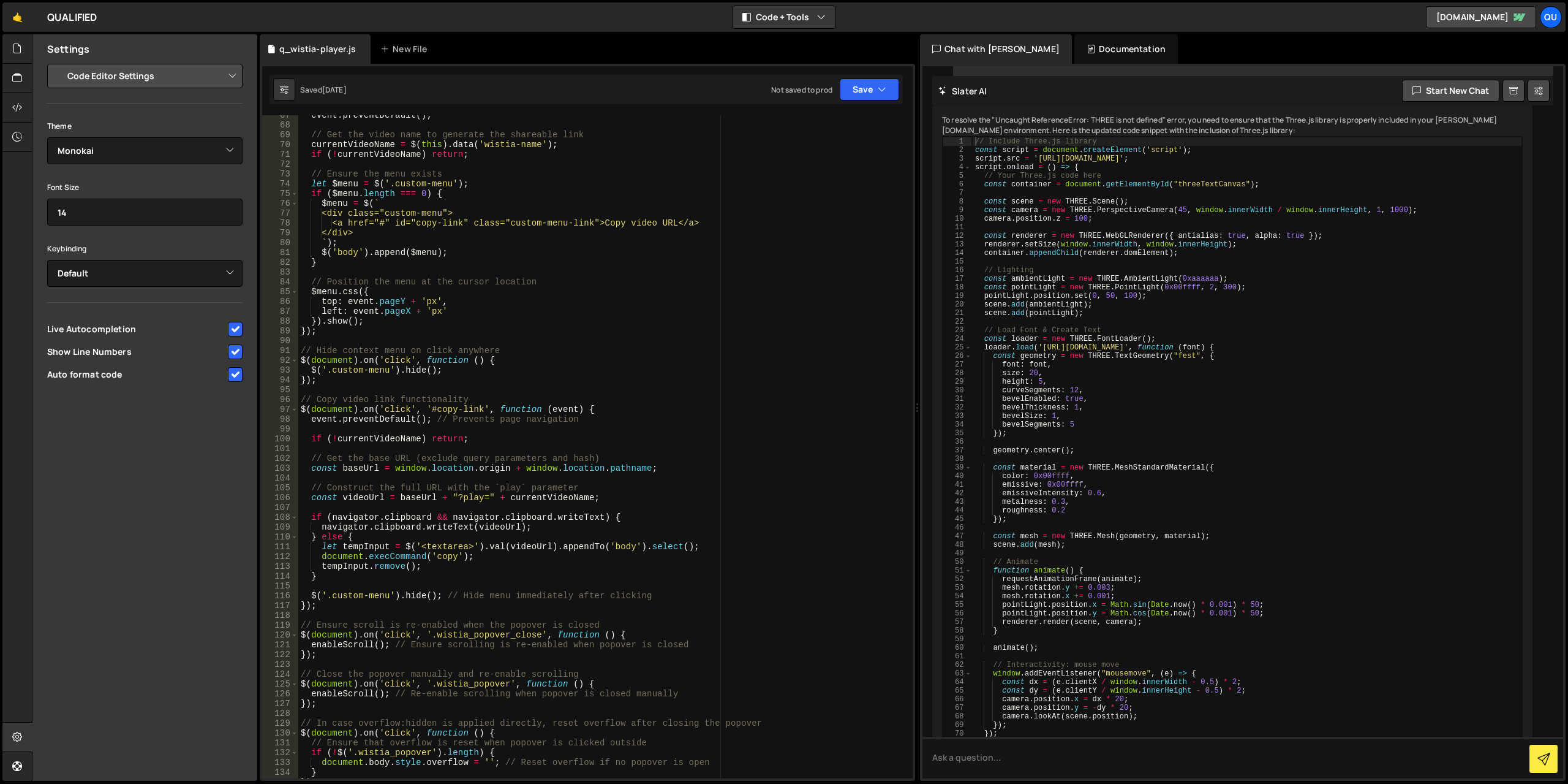
scroll to position [699, 0]
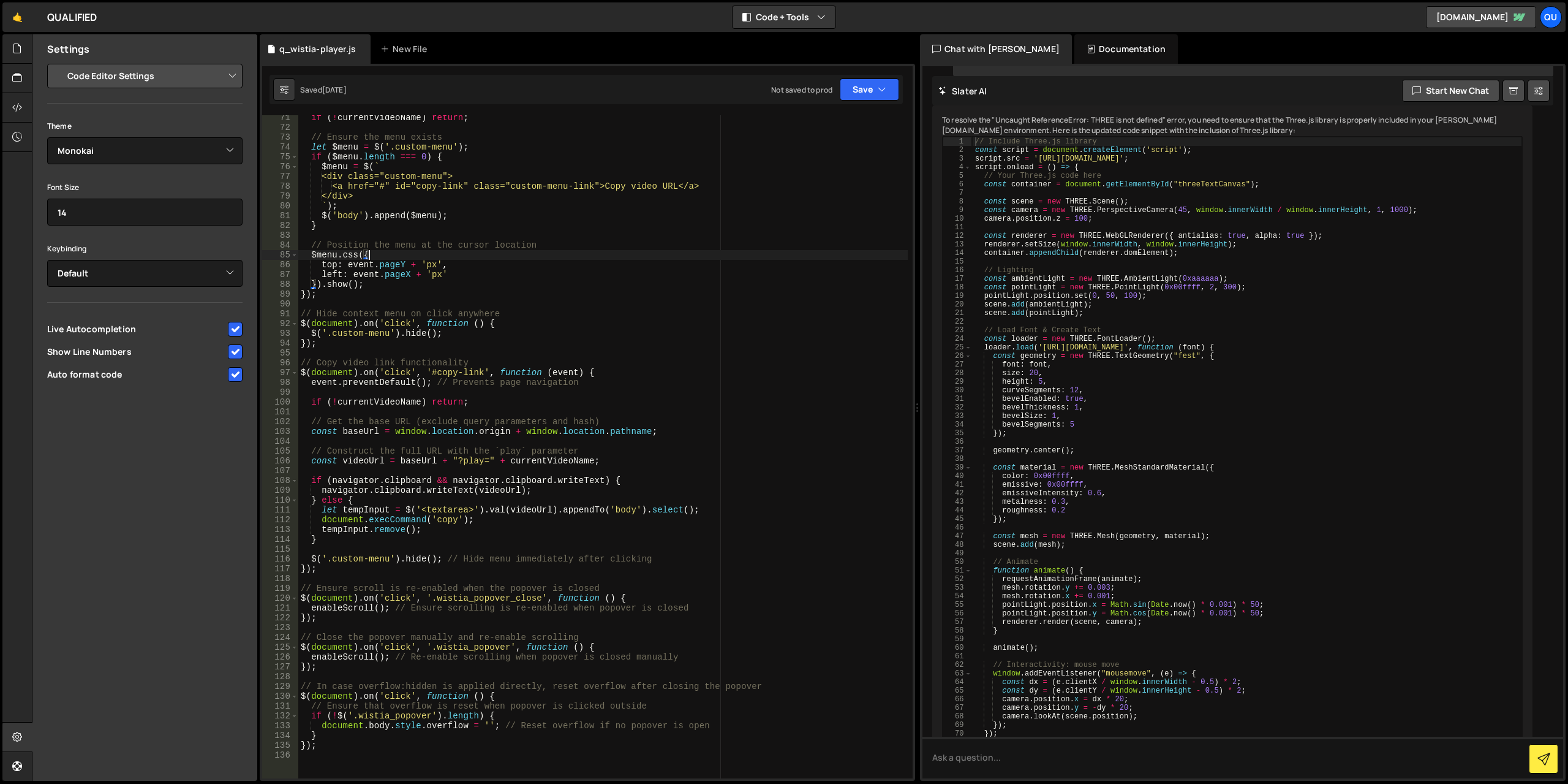
click at [480, 259] on div "if ( ! currentVideoName ) return ; // Ensure the menu exists let $menu = $ ( '.…" at bounding box center [603, 454] width 609 height 683
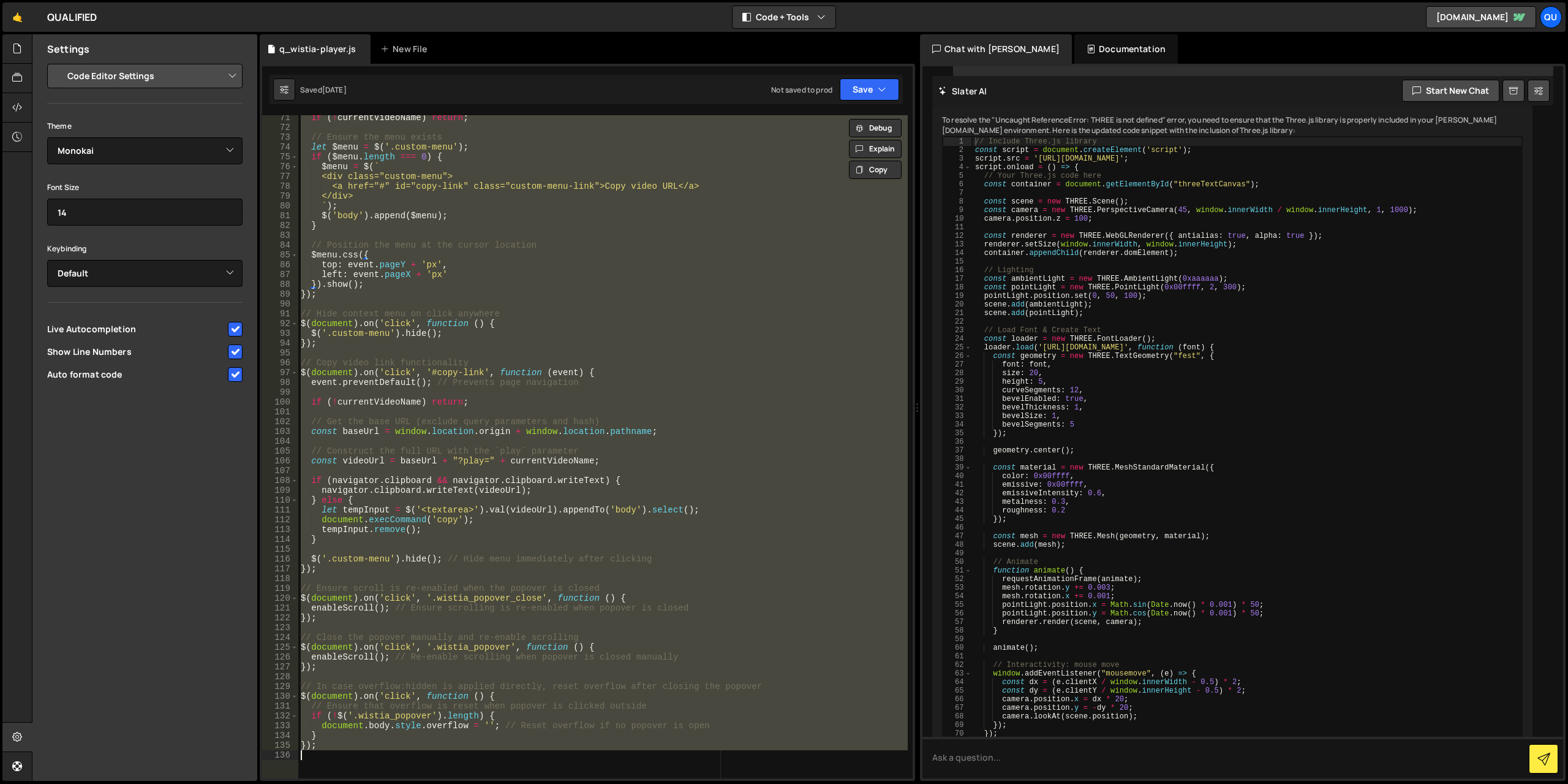
paste textarea
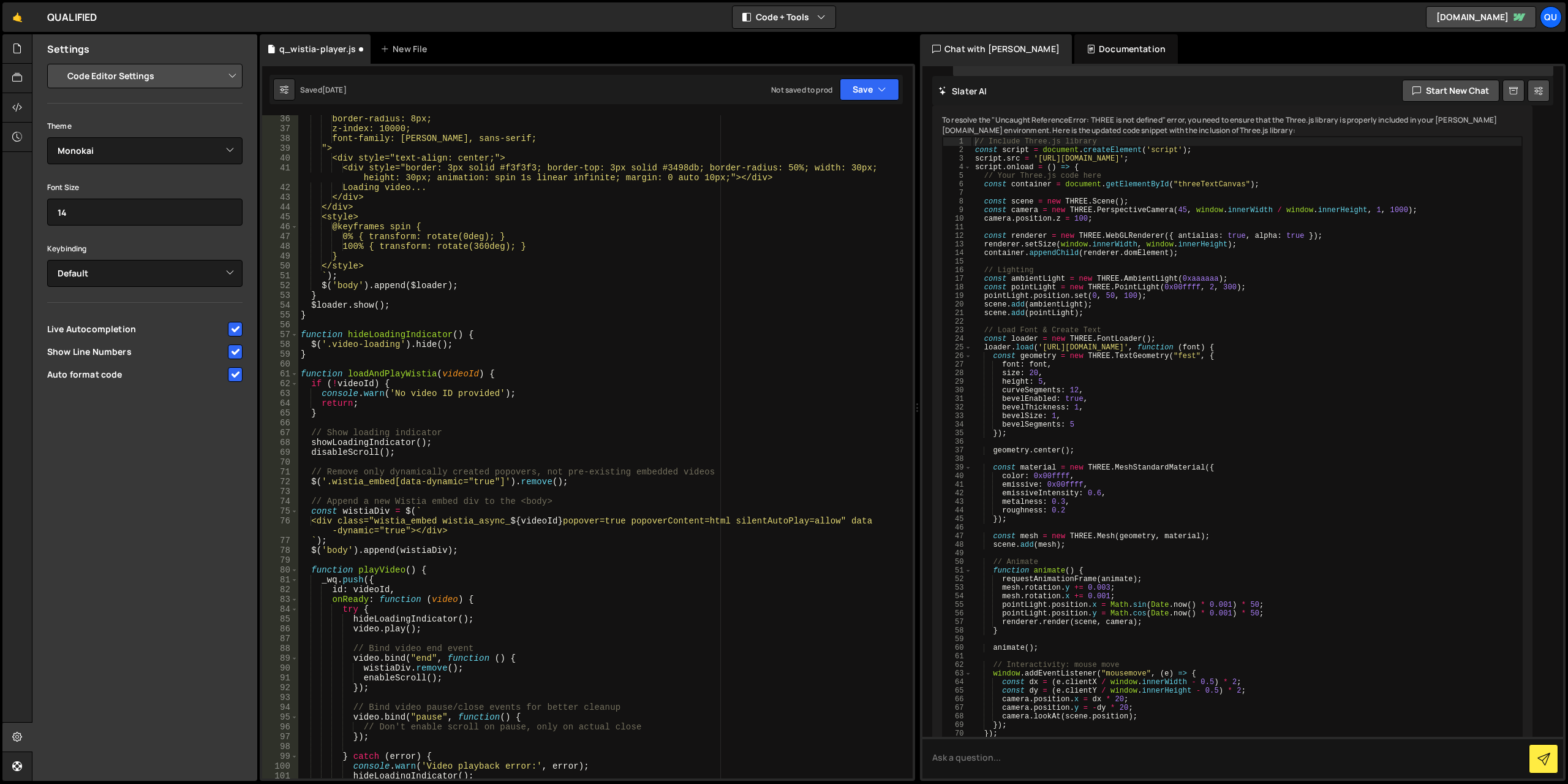
scroll to position [197, 0]
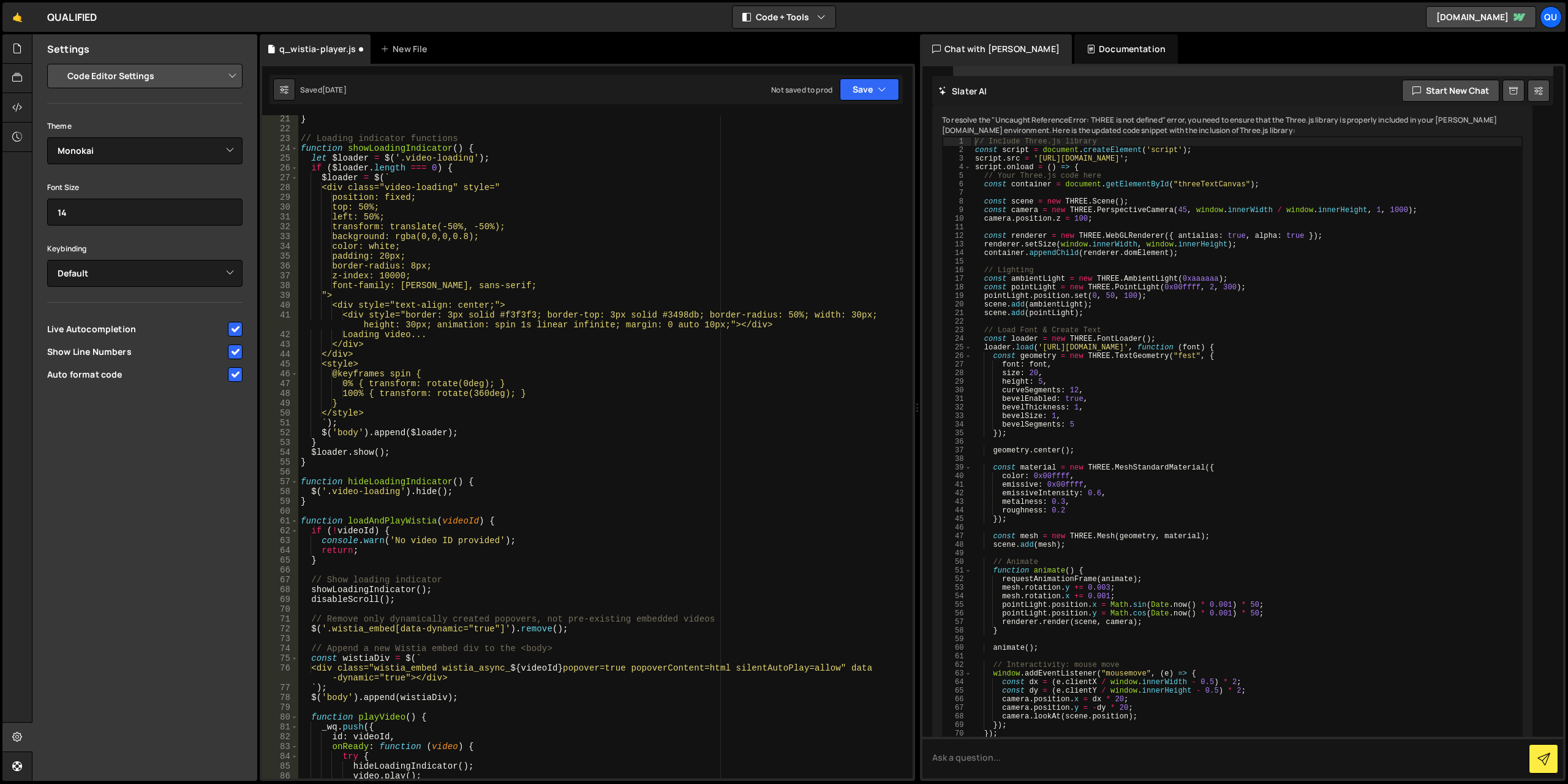
click at [607, 448] on div "} // Loading indicator functions function showLoadingIndicator ( ) { let $loade…" at bounding box center [603, 455] width 609 height 683
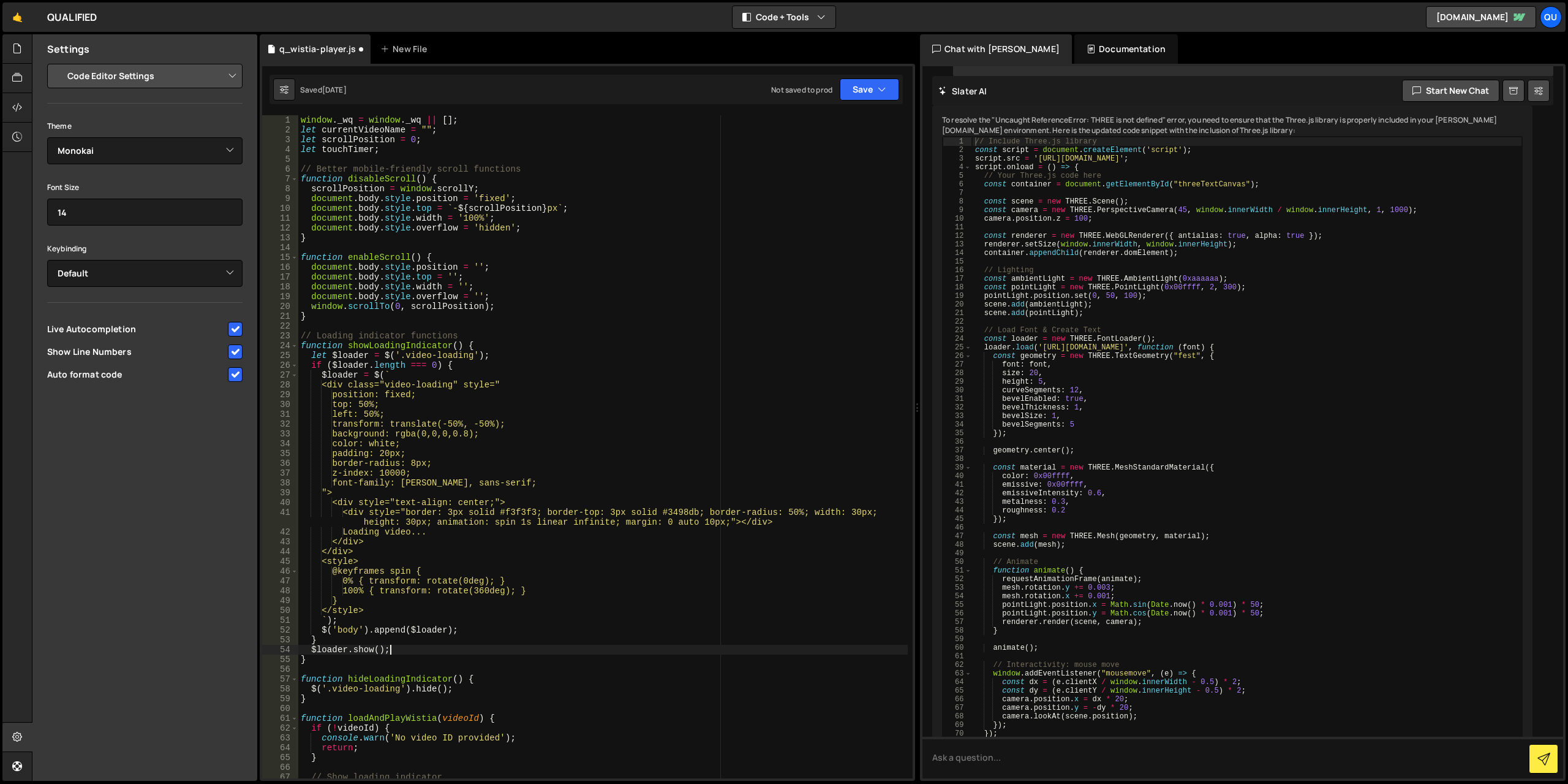
scroll to position [0, 0]
click at [609, 434] on div "window . _wq = window . _wq || [ ] ; let currentVideoName = "" ; let scrollPosi…" at bounding box center [603, 456] width 609 height 683
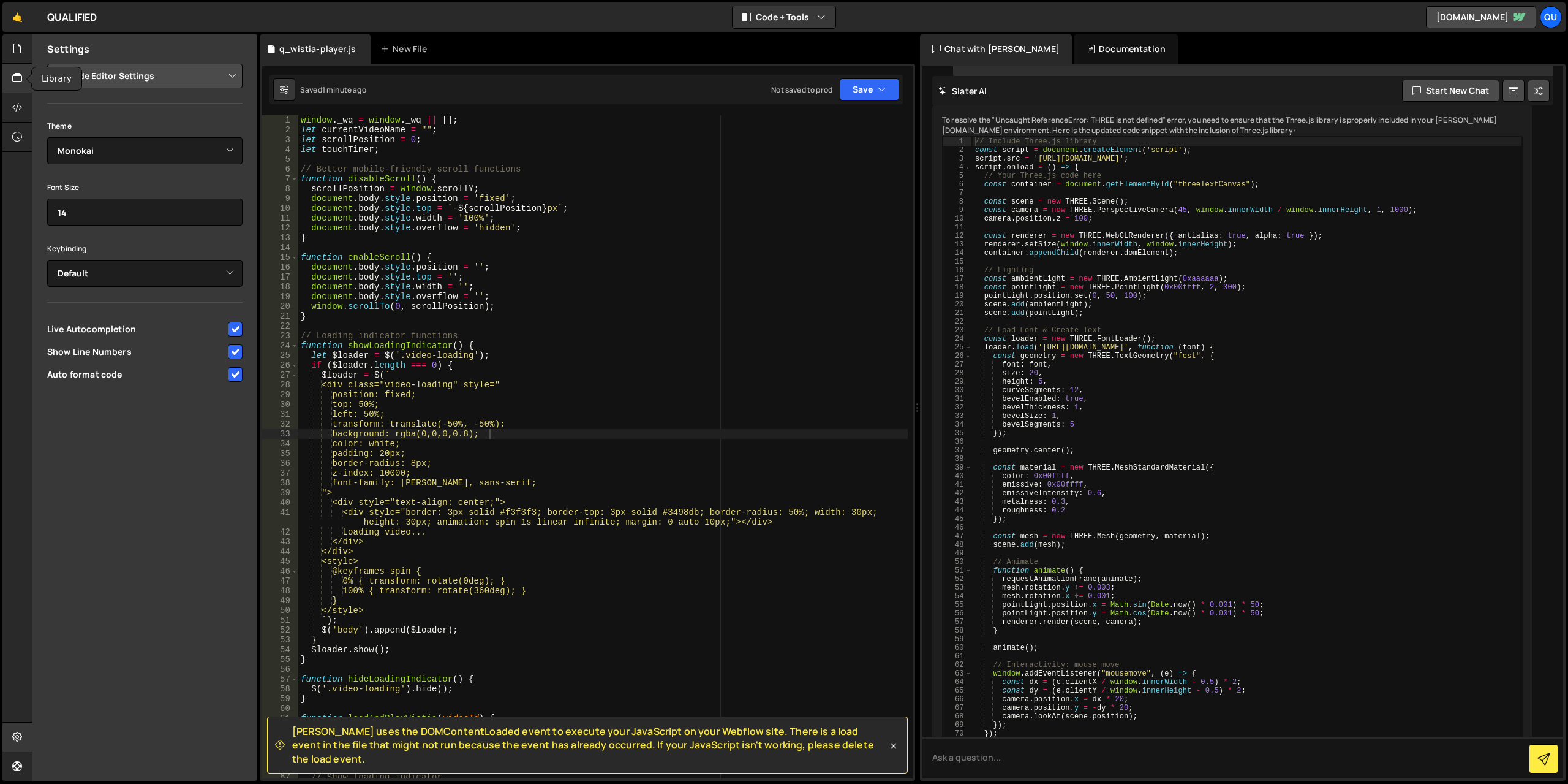
click at [8, 92] on div at bounding box center [18, 78] width 30 height 29
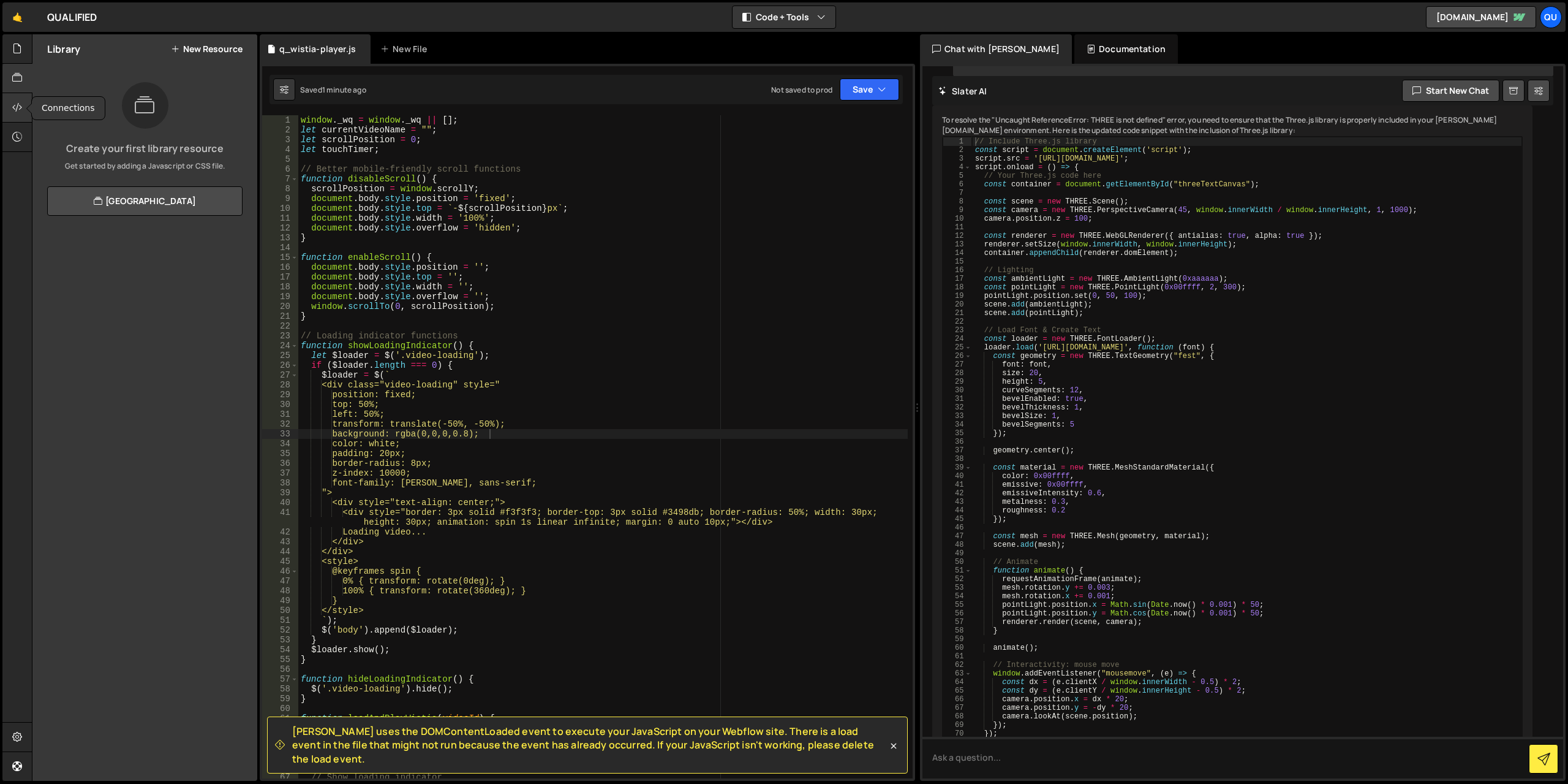
click at [11, 107] on div at bounding box center [18, 107] width 30 height 29
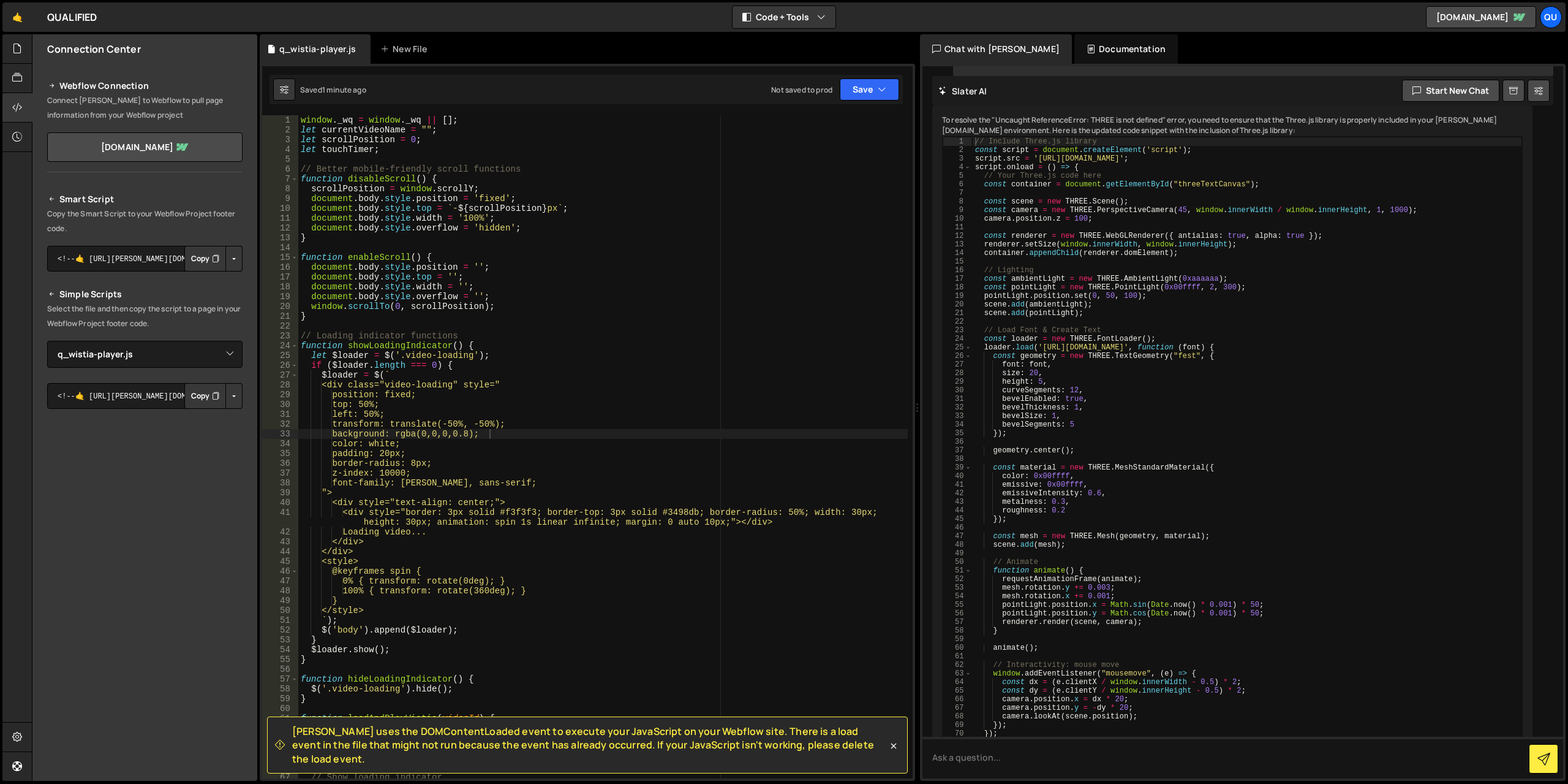
click at [203, 389] on button "Copy" at bounding box center [205, 396] width 41 height 26
click at [623, 227] on div "window . _wq = window . _wq || [ ] ; let currentVideoName = "" ; let scrollPosi…" at bounding box center [603, 456] width 609 height 683
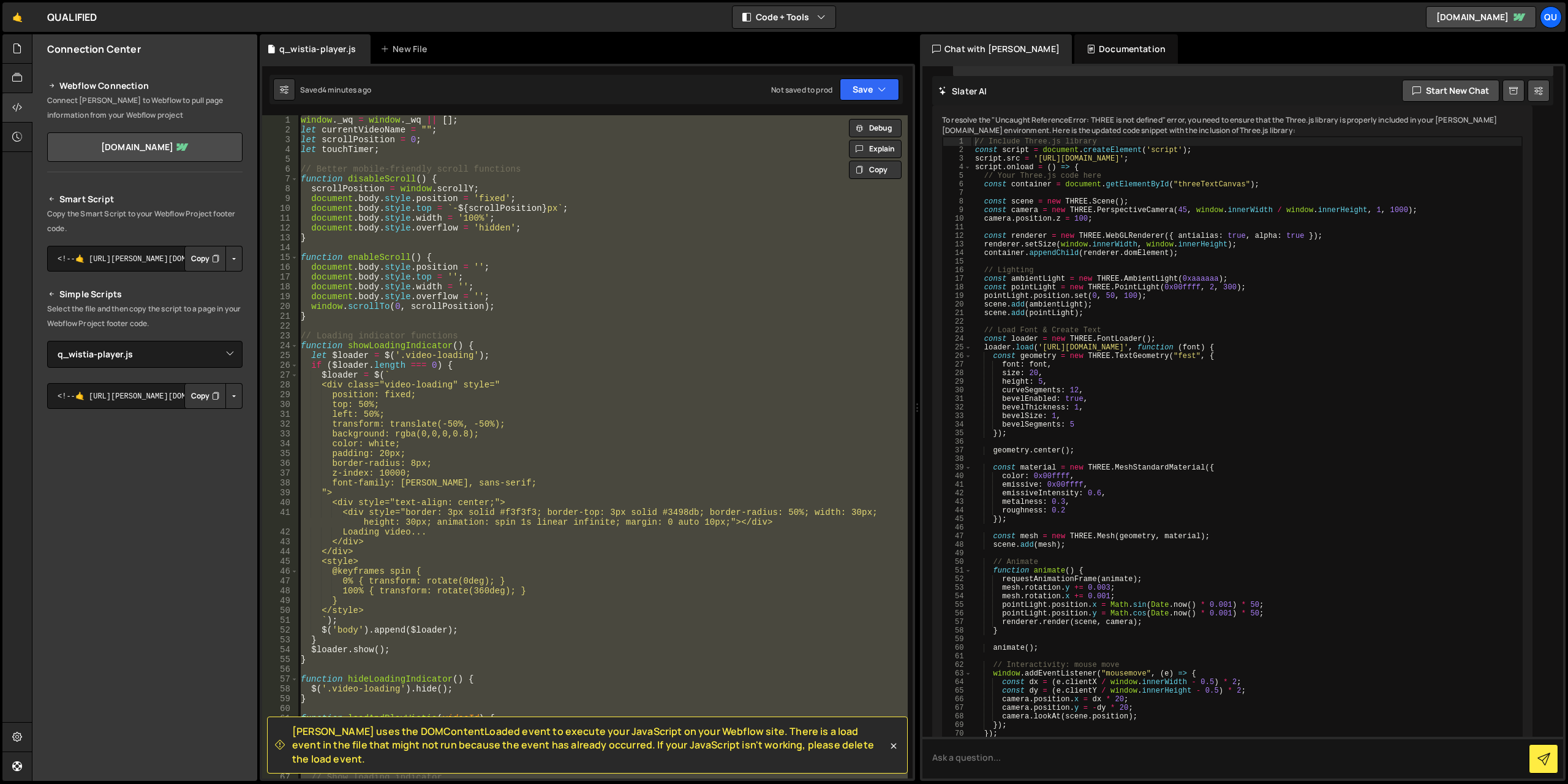
click at [435, 275] on div "window . _wq = window . _wq || [ ] ; let currentVideoName = "" ; let scrollPosi…" at bounding box center [603, 447] width 609 height 663
paste textarea
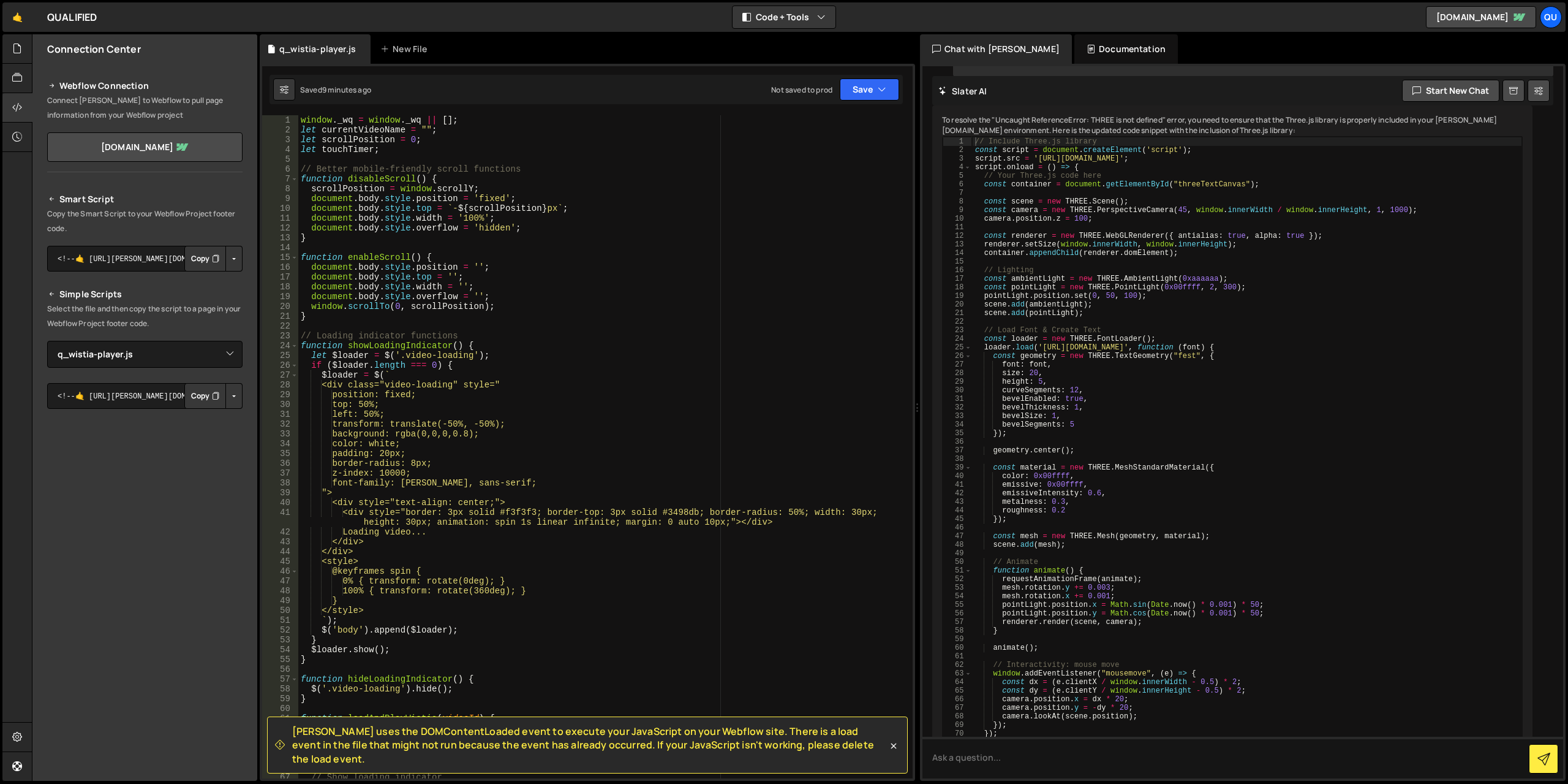
click at [588, 218] on div "window . _wq = window . _wq || [ ] ; let currentVideoName = "" ; let scrollPosi…" at bounding box center [603, 456] width 609 height 683
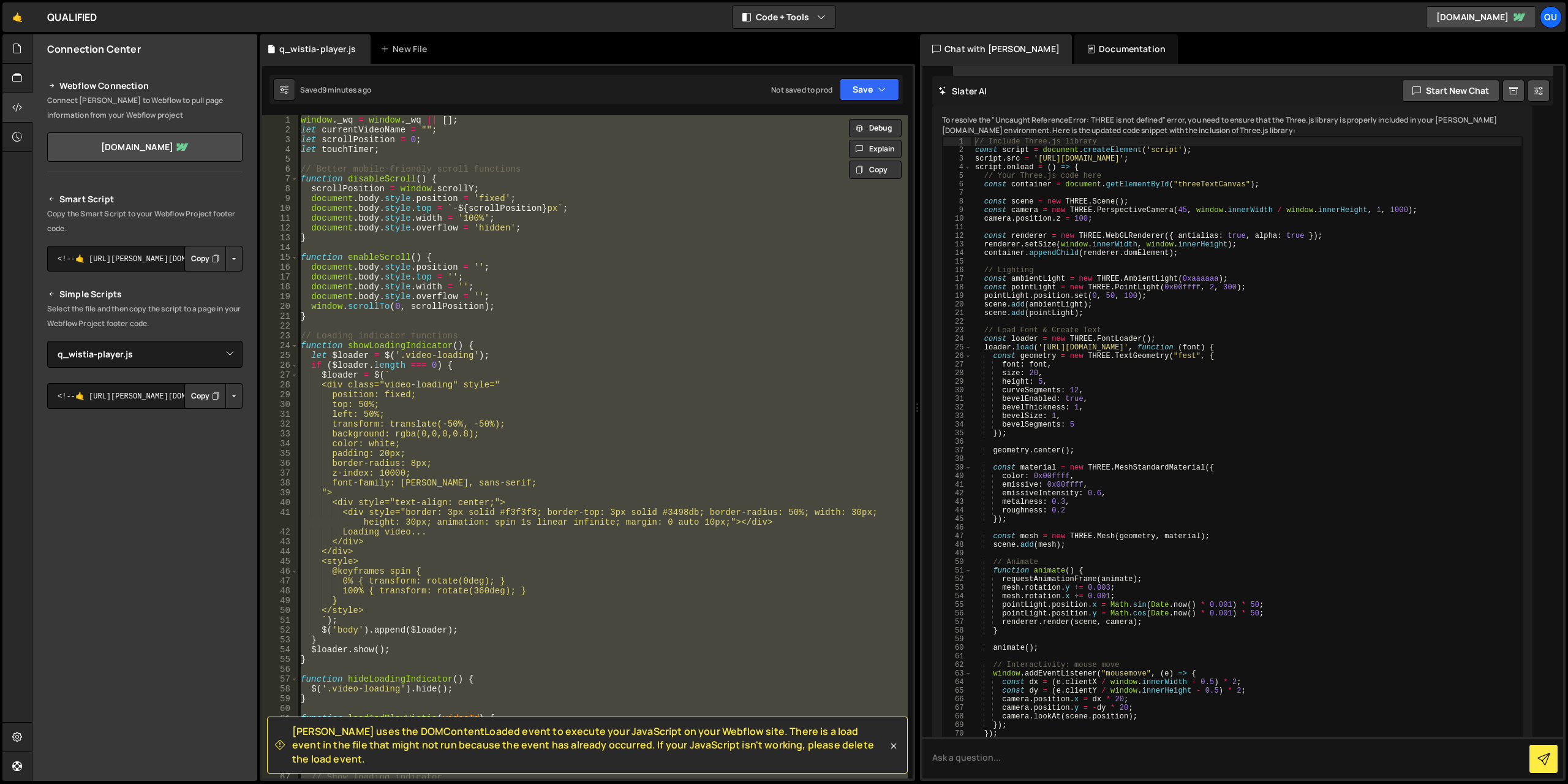
paste textarea
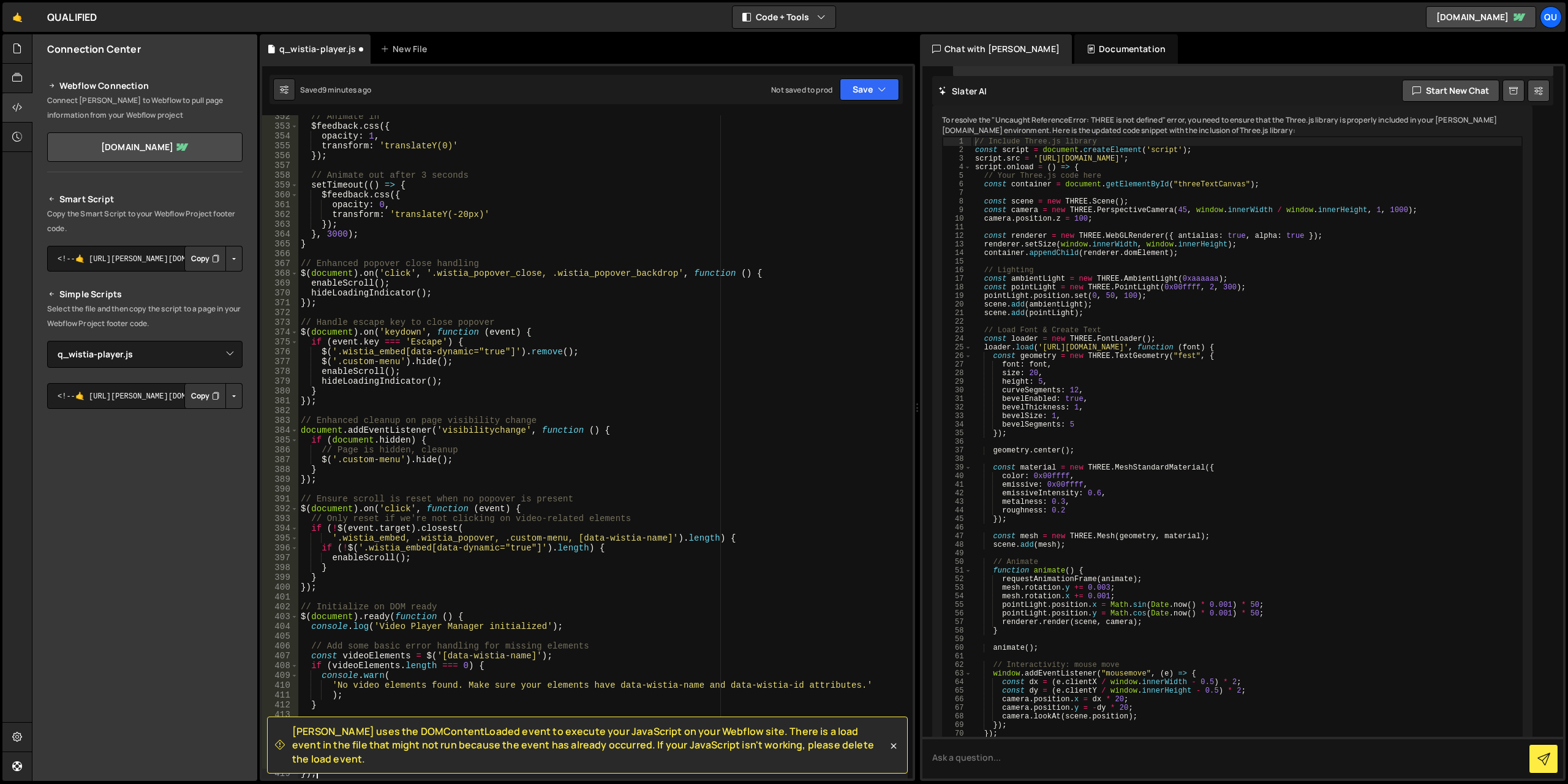
scroll to position [3475, 0]
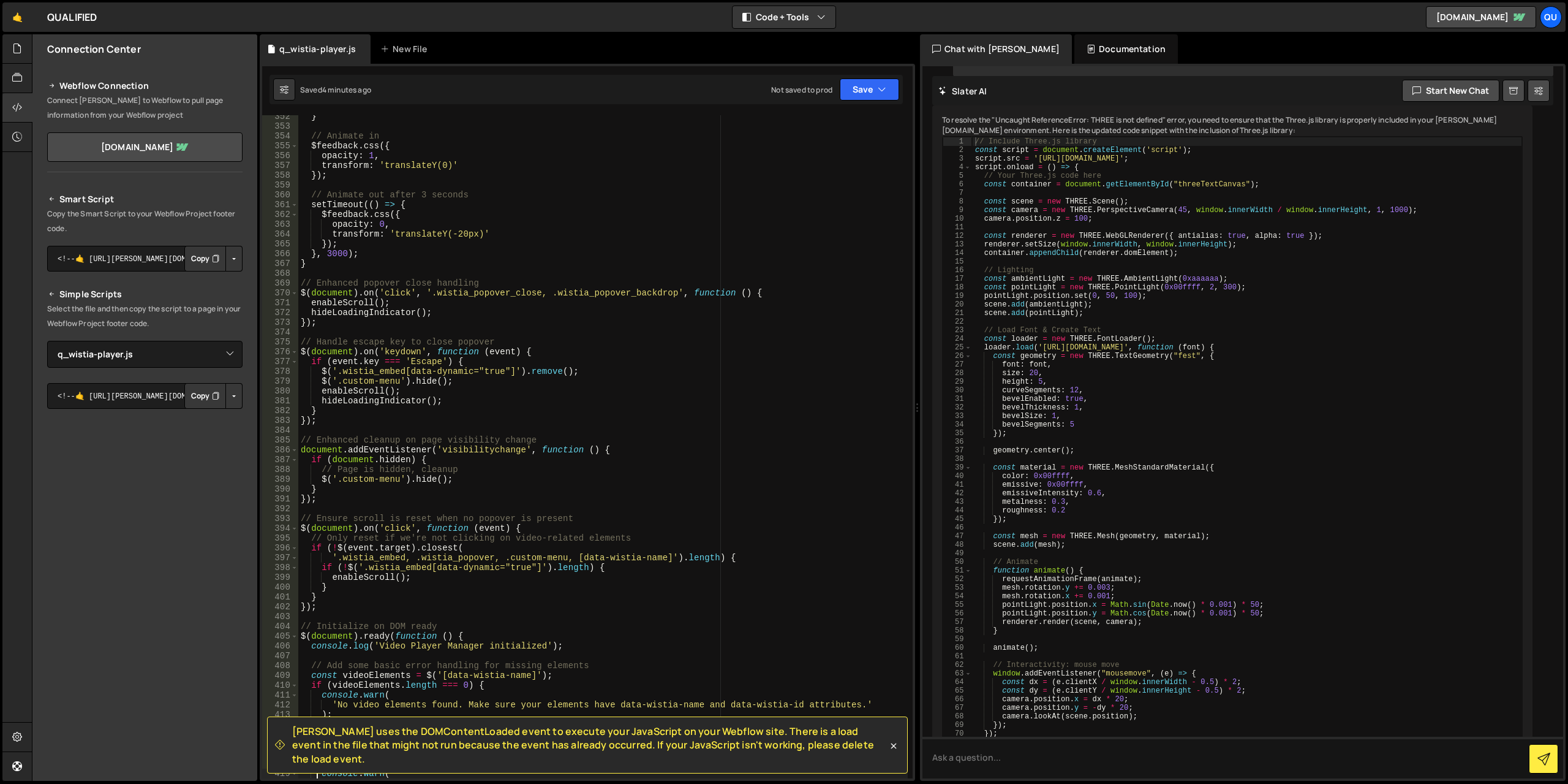
click at [601, 278] on div "} // Animate in $feedback . css ({ opacity : 1 , transform : 'translateY(0)' })…" at bounding box center [603, 452] width 609 height 683
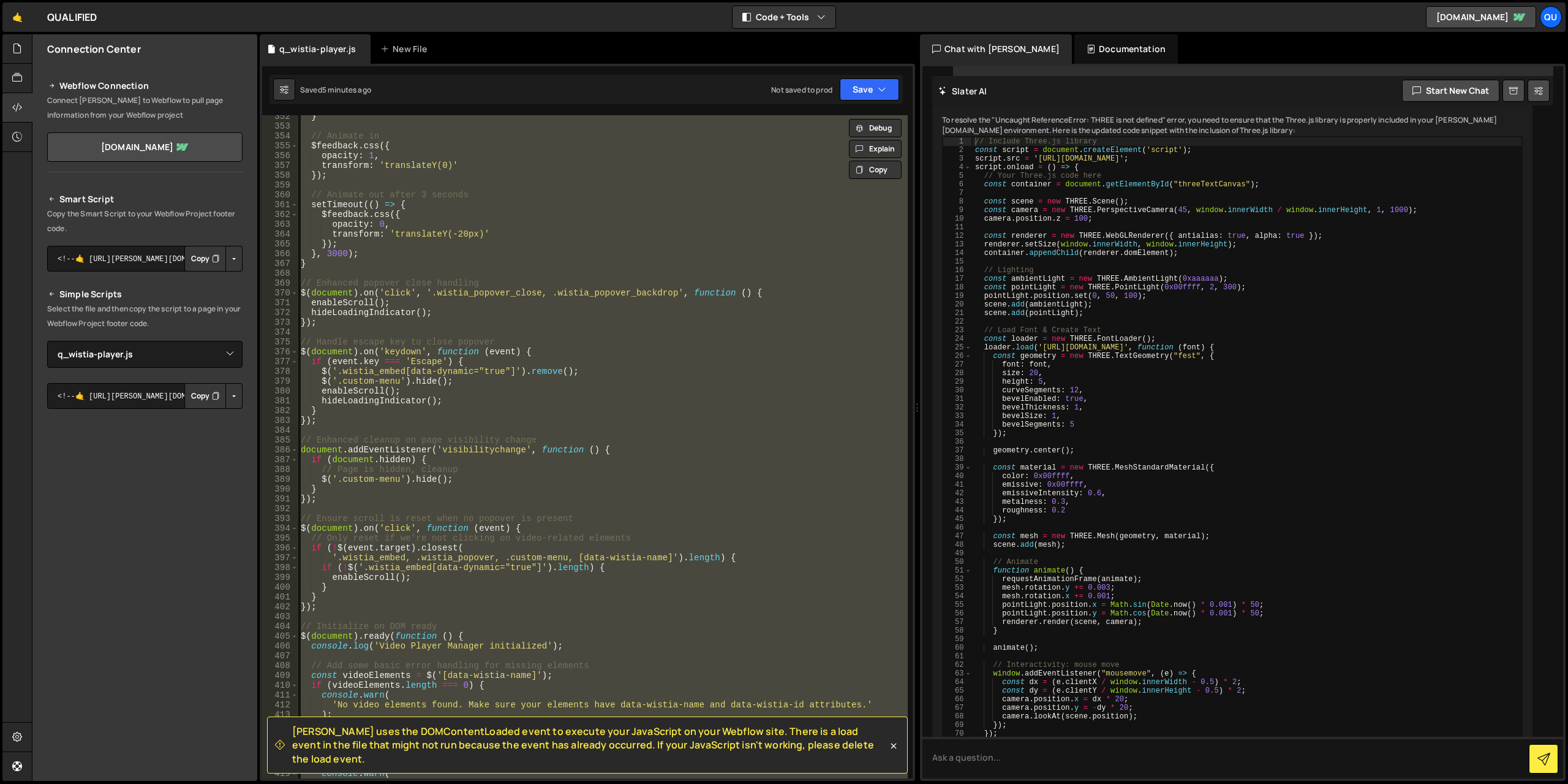
paste textarea
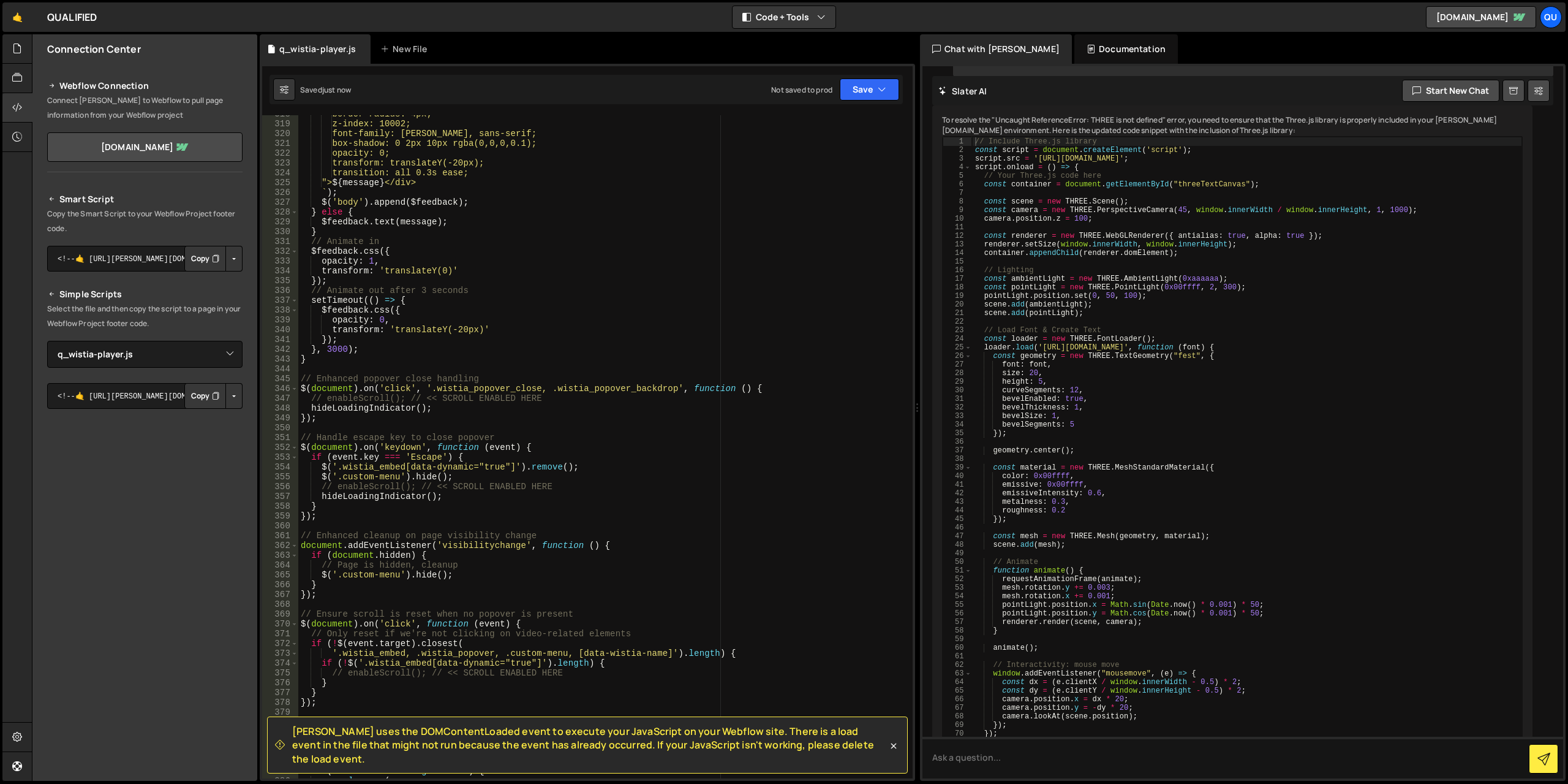
scroll to position [3034, 0]
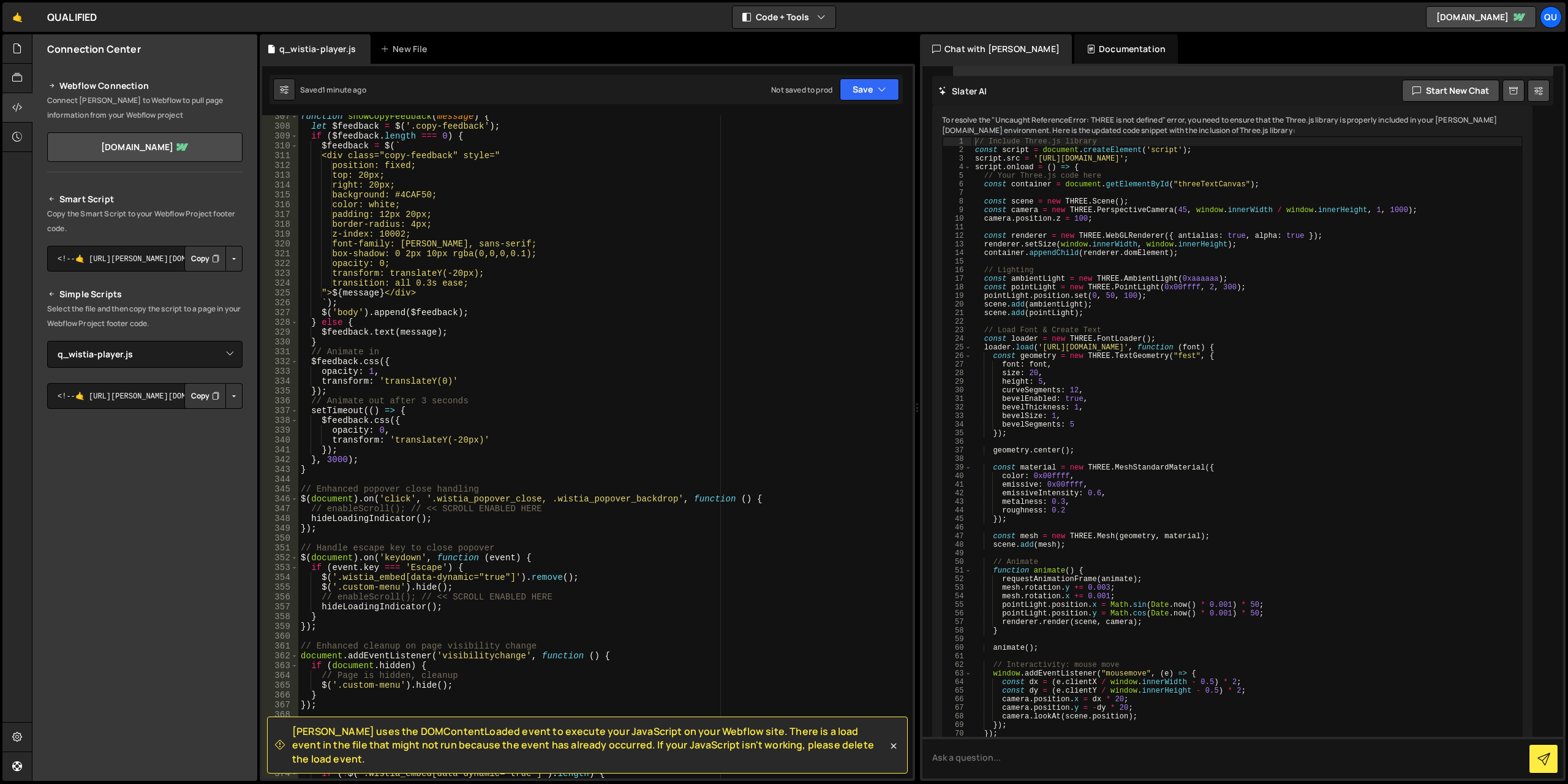
click at [610, 256] on div "function showCopyFeedback ( message ) { let $feedback = $ ( '.copy-feedback' ) …" at bounding box center [603, 452] width 609 height 683
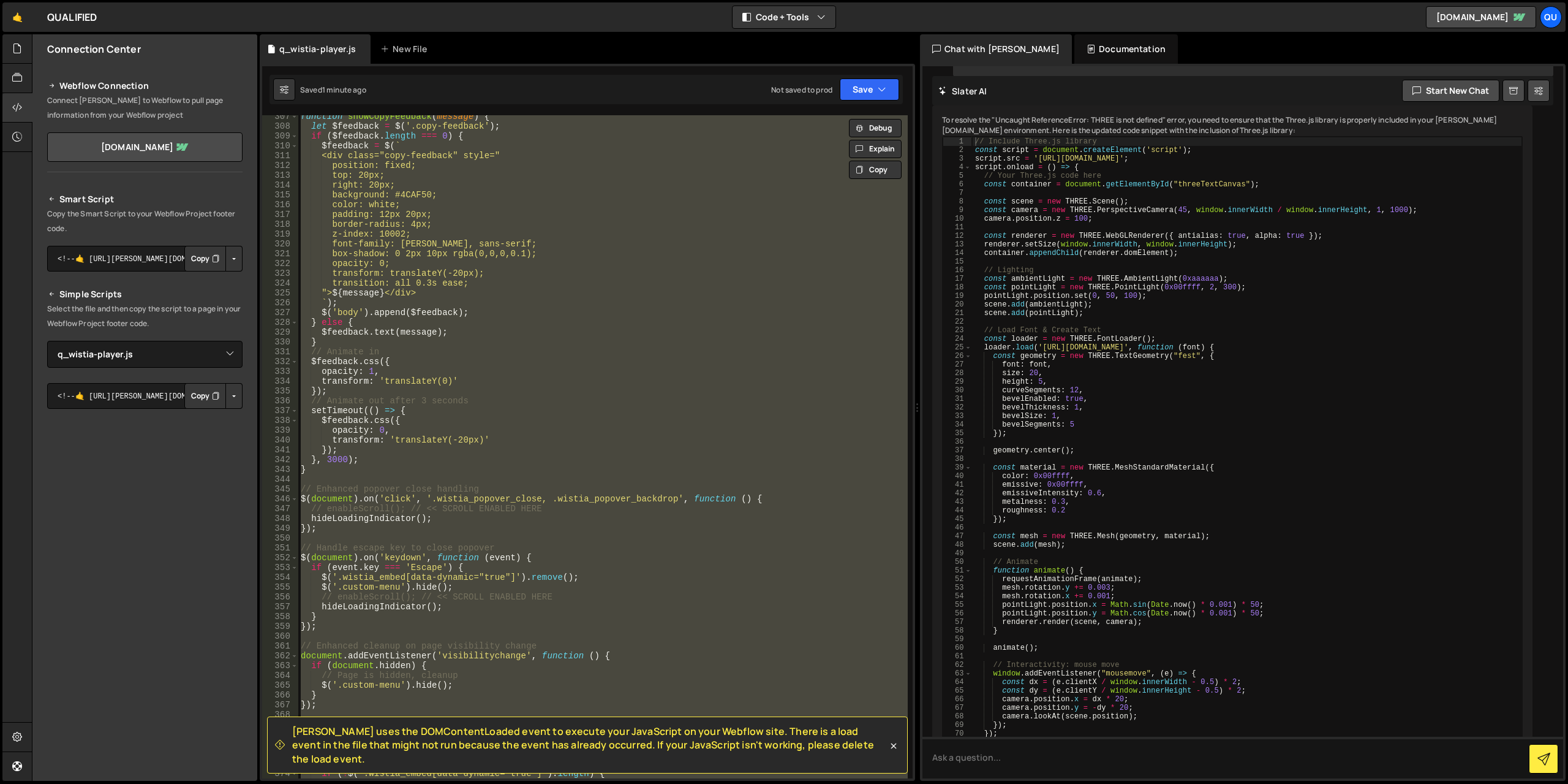
paste textarea
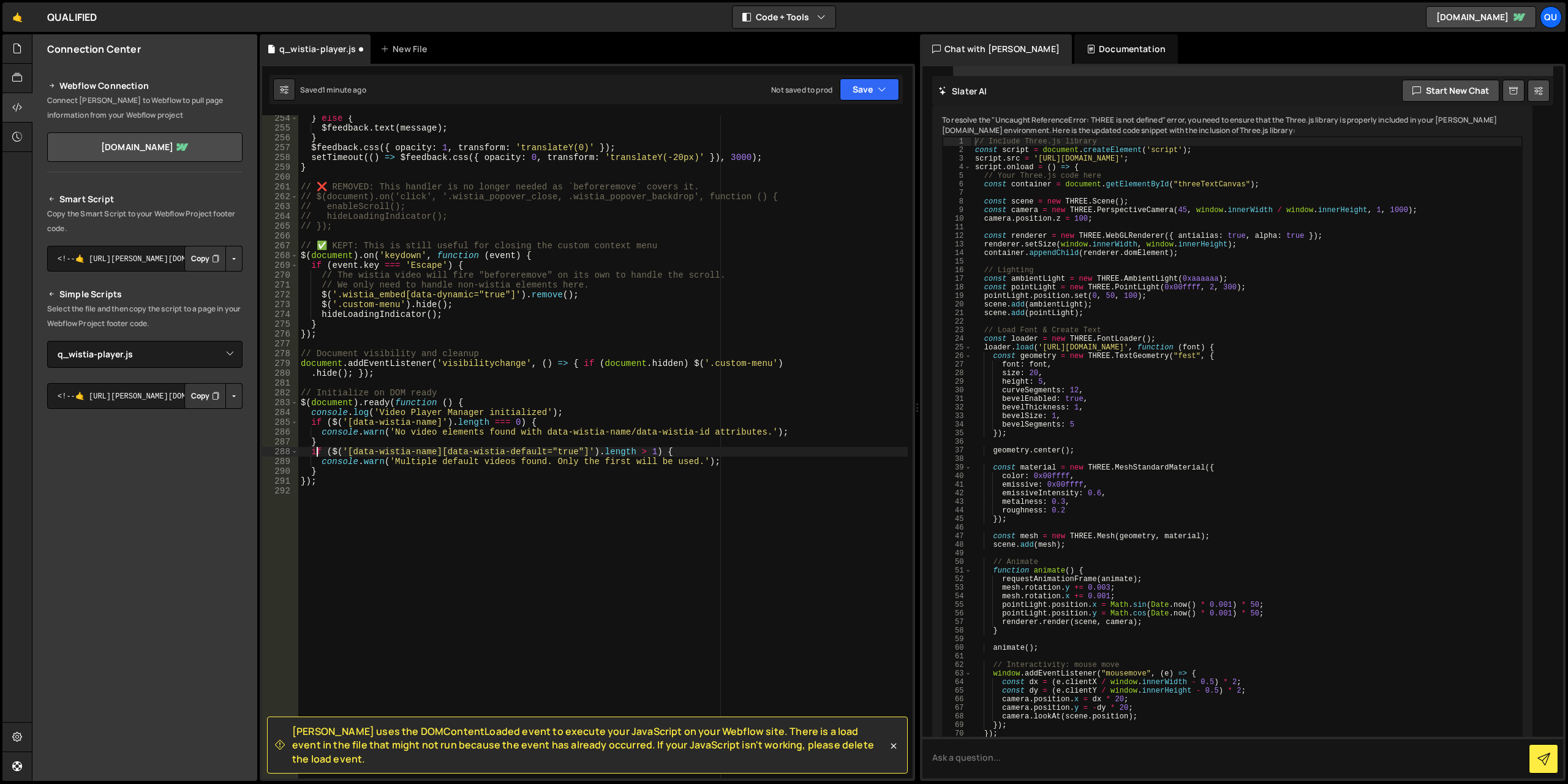
scroll to position [2581, 0]
click at [636, 288] on div "} else { $feedback . text ( message ) ; } $feedback . css ({ opacity : 1 , tran…" at bounding box center [603, 454] width 609 height 683
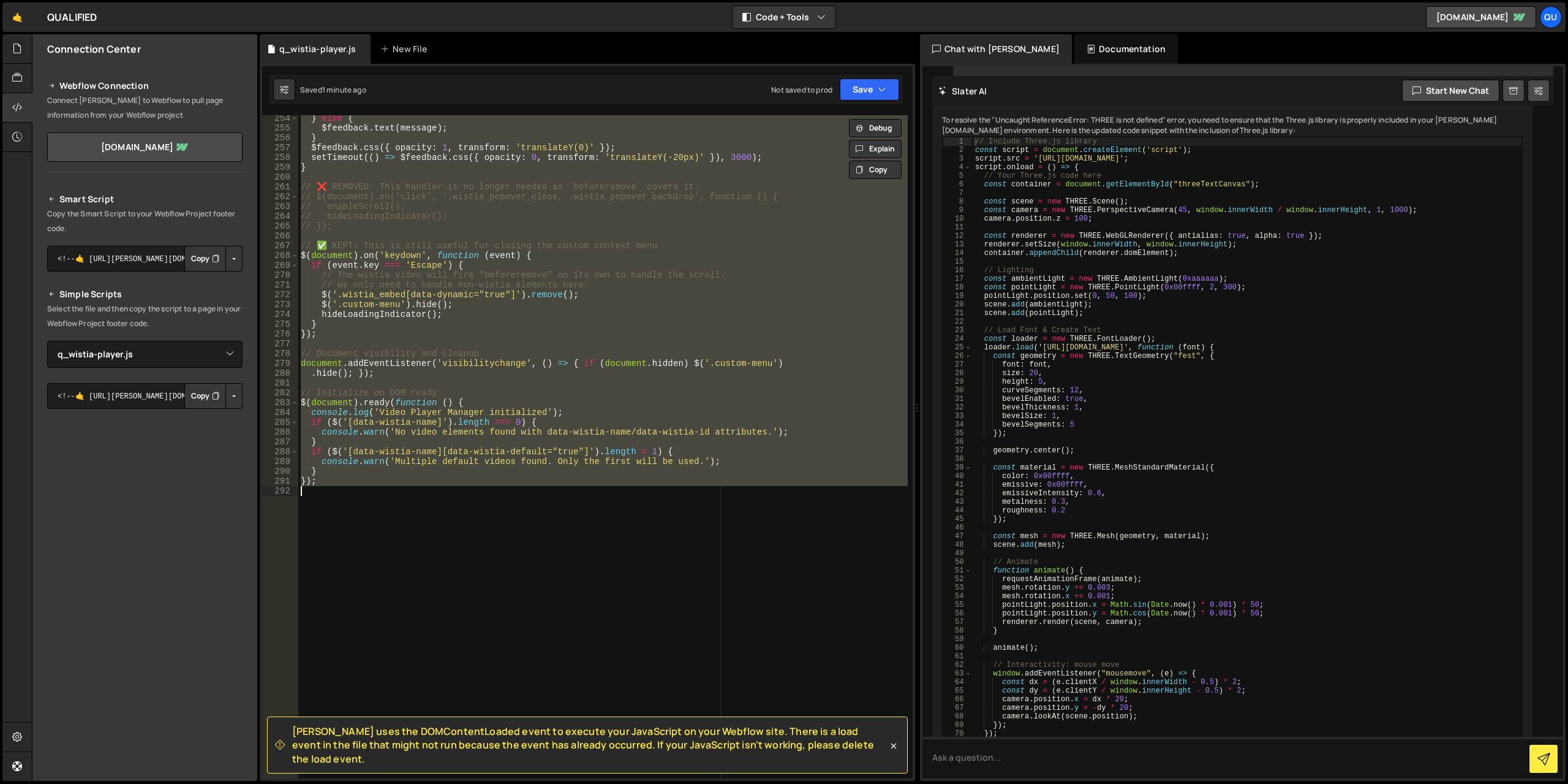
paste textarea
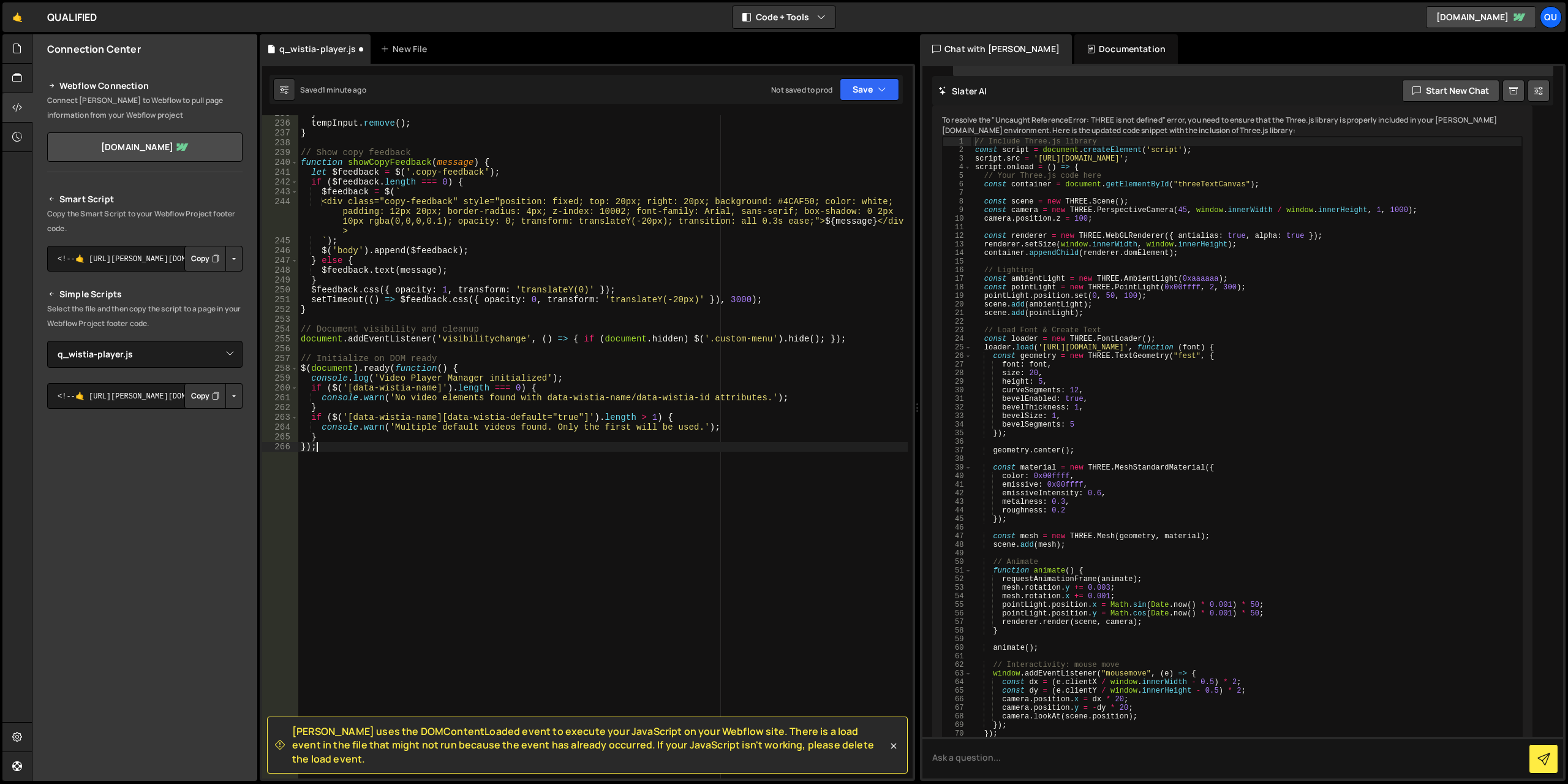
scroll to position [2370, 0]
click at [648, 246] on div "} tempInput . remove ( ) ; } // Show copy feedback function showCopyFeedback ( …" at bounding box center [603, 450] width 609 height 683
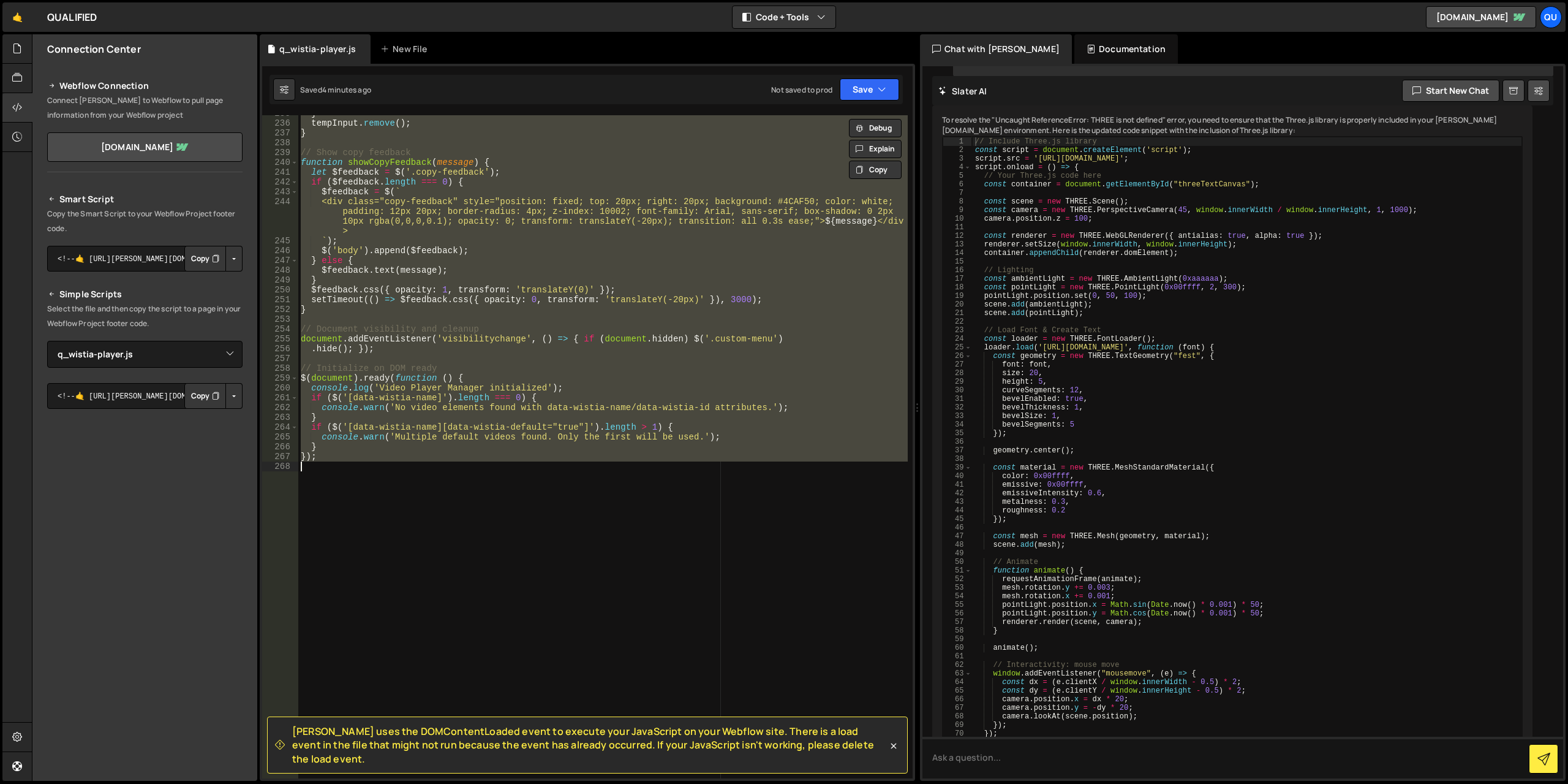
click at [645, 257] on div "} tempInput . remove ( ) ; } // Show copy feedback function showCopyFeedback ( …" at bounding box center [603, 447] width 609 height 663
type textarea "} else {"
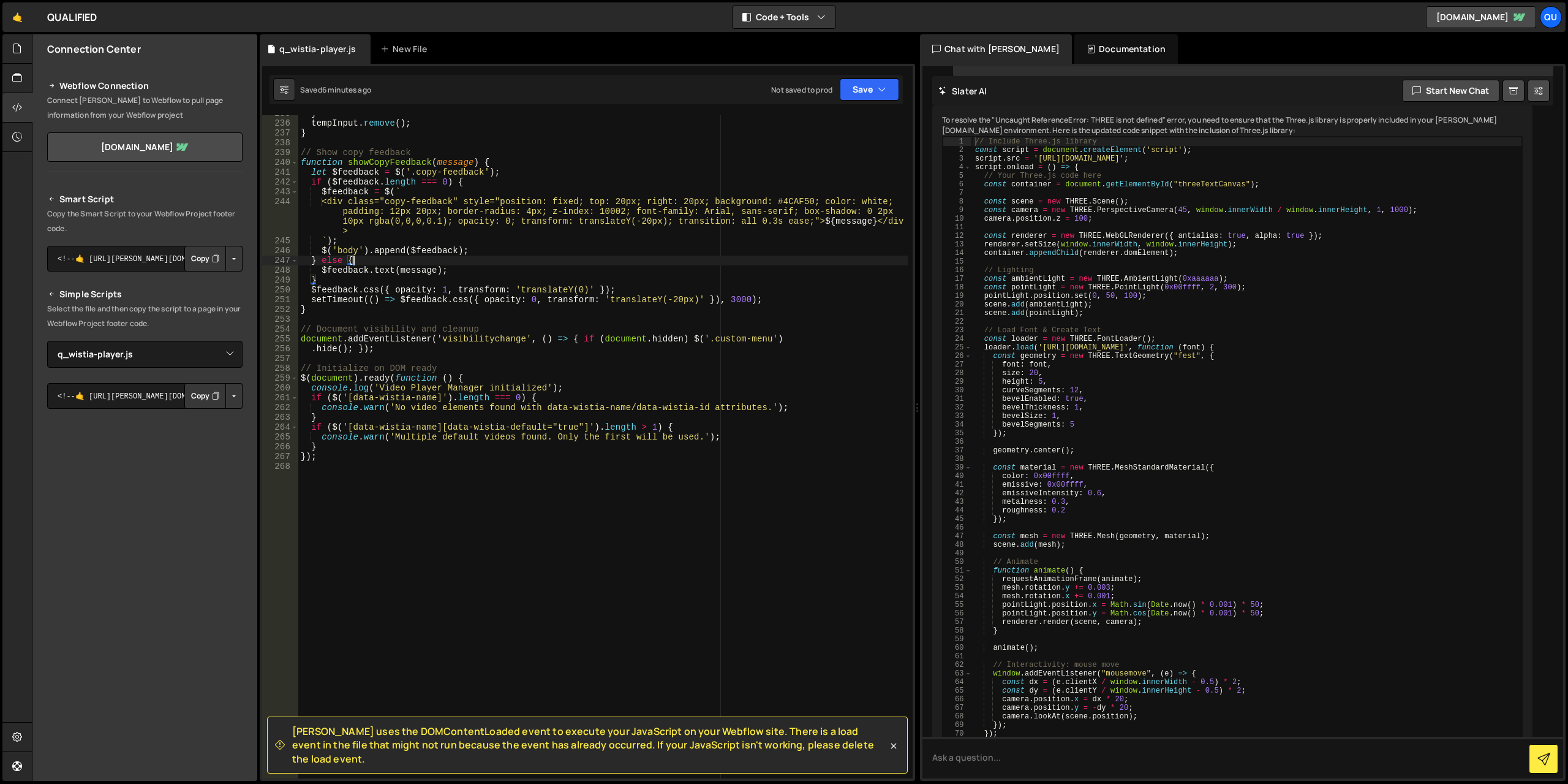
click at [563, 488] on div "} tempInput . remove ( ) ; } // Show copy feedback function showCopyFeedback ( …" at bounding box center [603, 450] width 609 height 683
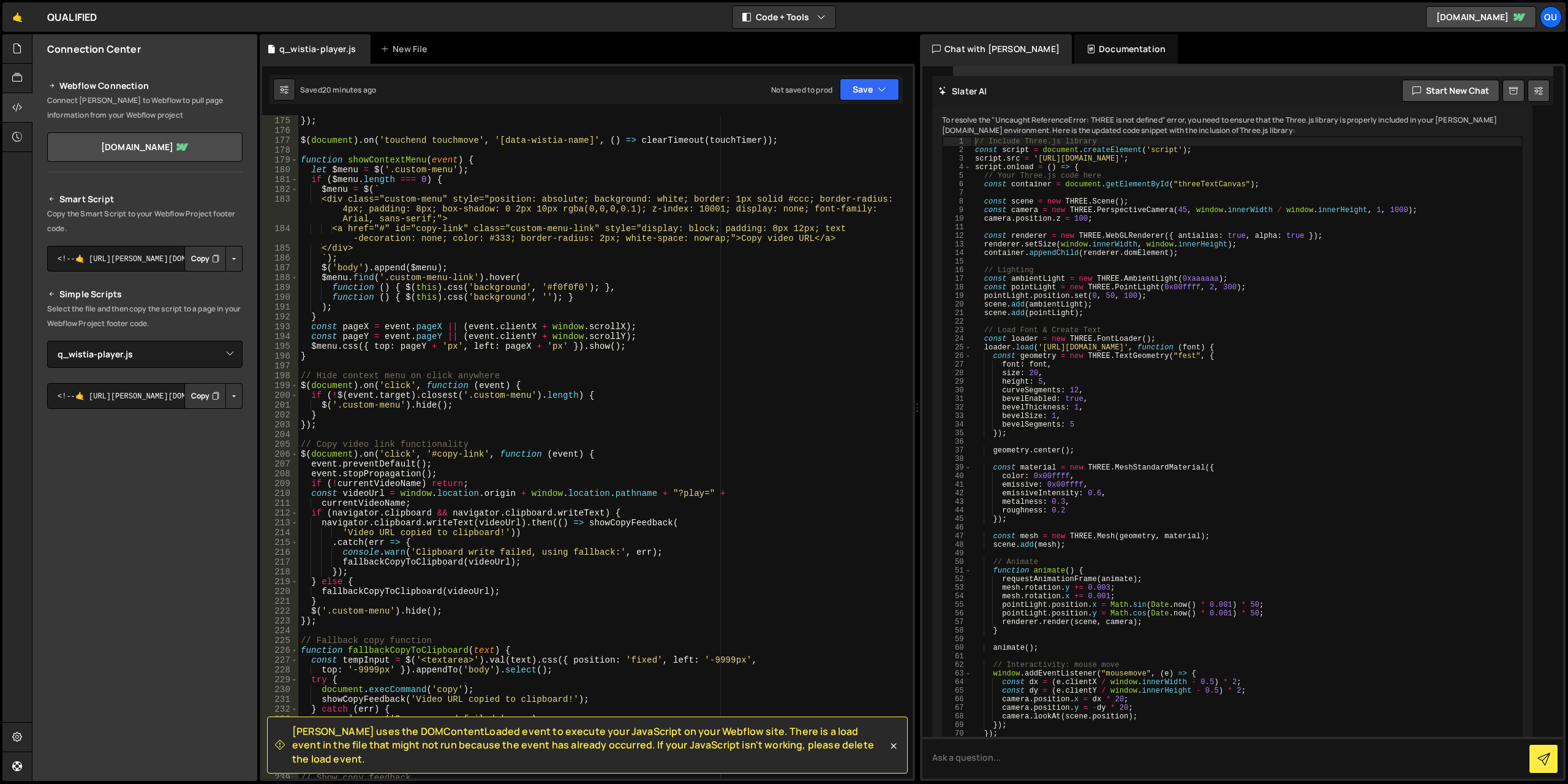
scroll to position [1524, 0]
